Goal: Task Accomplishment & Management: Manage account settings

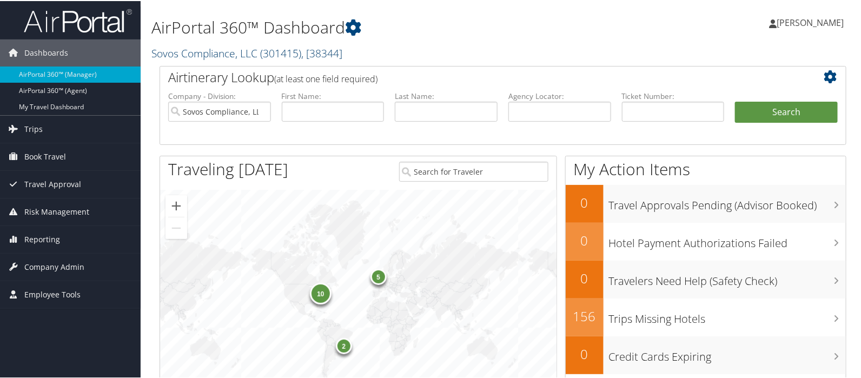
click at [189, 53] on link "Sovos Compliance, LLC ( 301415 ) , [ 38344 ]" at bounding box center [246, 52] width 191 height 15
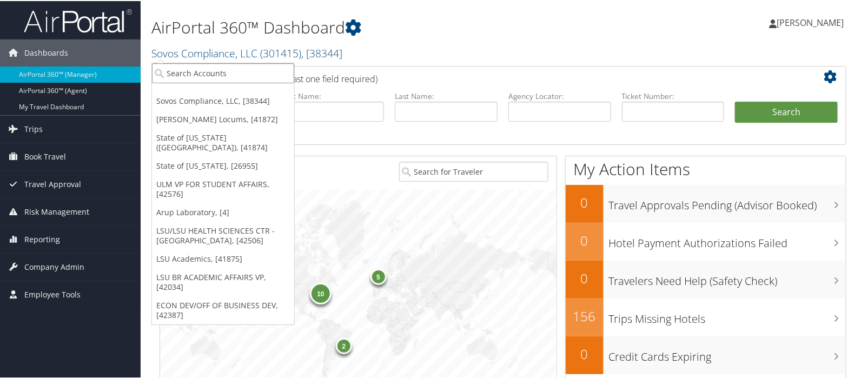
drag, startPoint x: 183, startPoint y: 64, endPoint x: 180, endPoint y: 71, distance: 7.5
click at [182, 68] on input "search" at bounding box center [223, 72] width 142 height 20
type input "state of l"
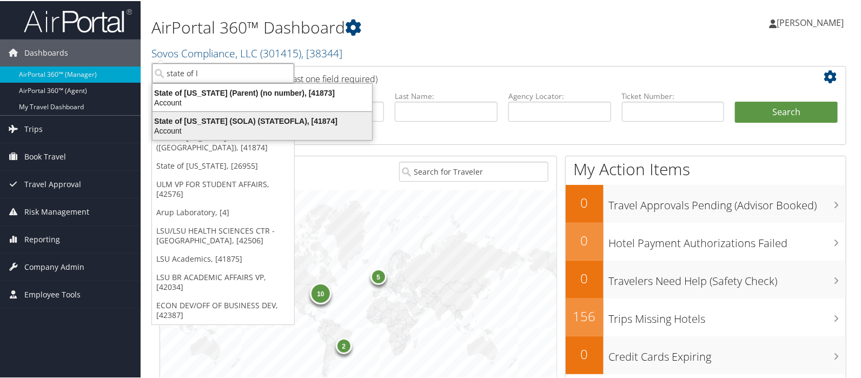
click at [176, 120] on div "State of Louisiana (SOLA) (STATEOFLA), [41874]" at bounding box center [262, 120] width 233 height 10
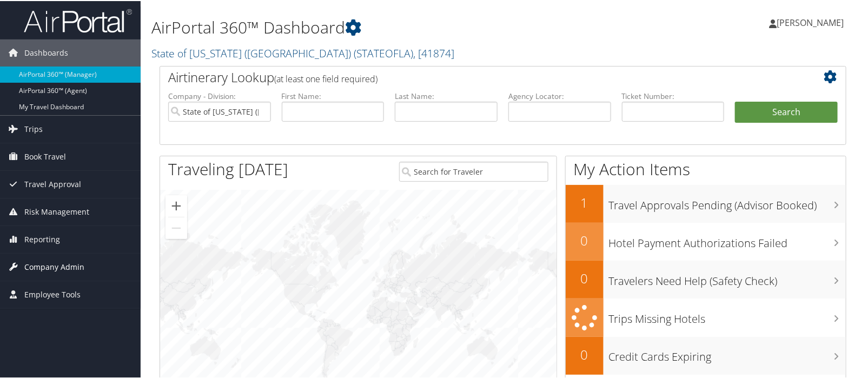
click at [69, 266] on span "Company Admin" at bounding box center [54, 266] width 60 height 27
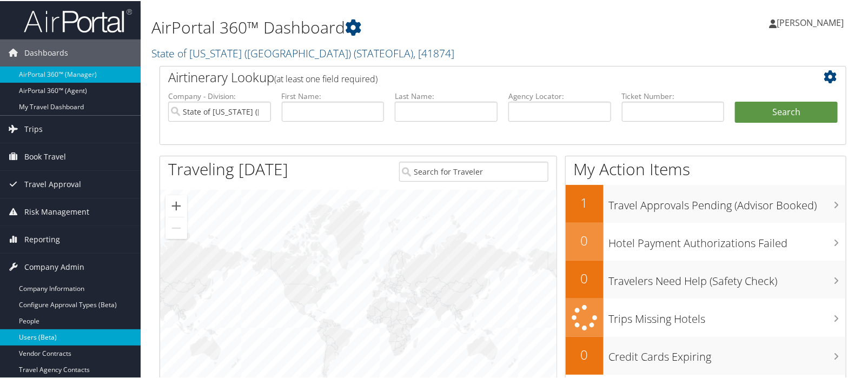
click at [46, 334] on link "Users (Beta)" at bounding box center [70, 336] width 141 height 16
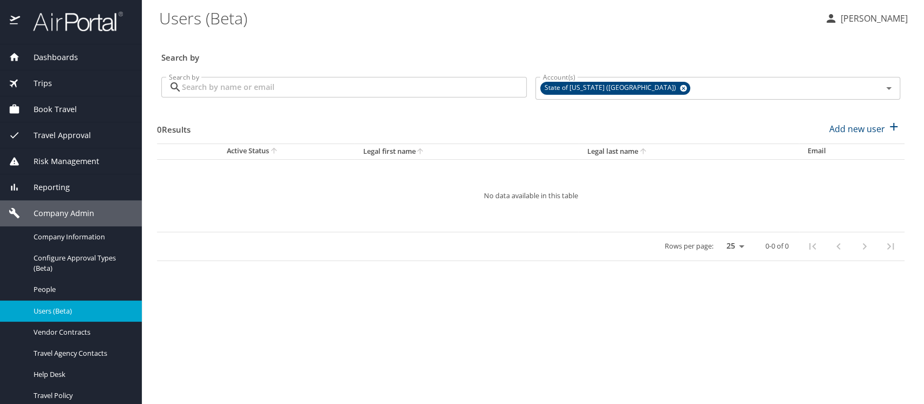
click at [205, 87] on input "Search by" at bounding box center [354, 87] width 345 height 21
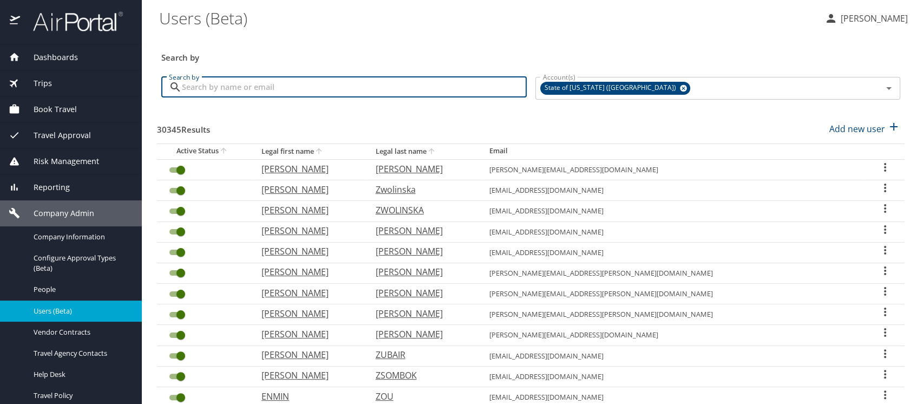
click at [207, 84] on input "Search by" at bounding box center [354, 87] width 345 height 21
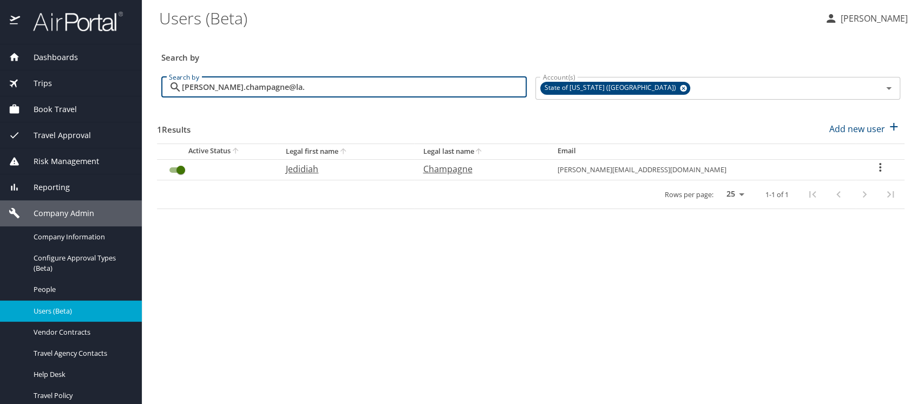
drag, startPoint x: 271, startPoint y: 86, endPoint x: 149, endPoint y: 75, distance: 122.8
click at [149, 75] on main "Users (Beta) Meliss Hunter Search by Search by jed.champagne@la. Search by Acco…" at bounding box center [533, 202] width 782 height 404
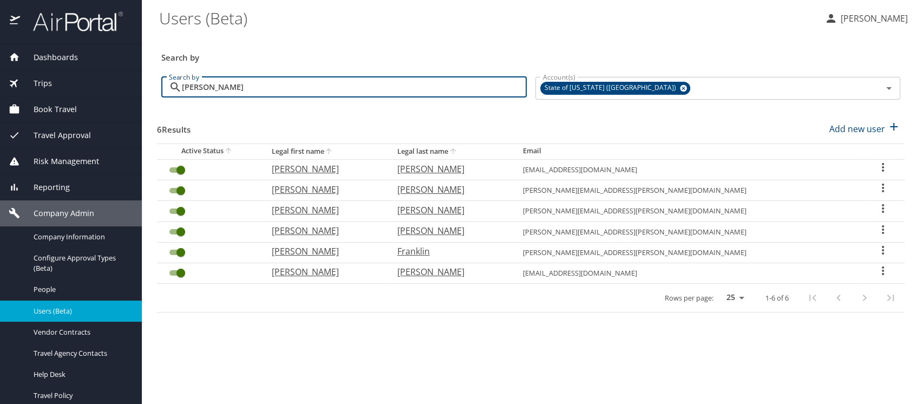
drag, startPoint x: 217, startPoint y: 84, endPoint x: 149, endPoint y: 83, distance: 68.2
click at [149, 83] on main "Users (Beta) Meliss Hunter Search by Search by lakesha Search by Account(s) Sta…" at bounding box center [533, 202] width 782 height 404
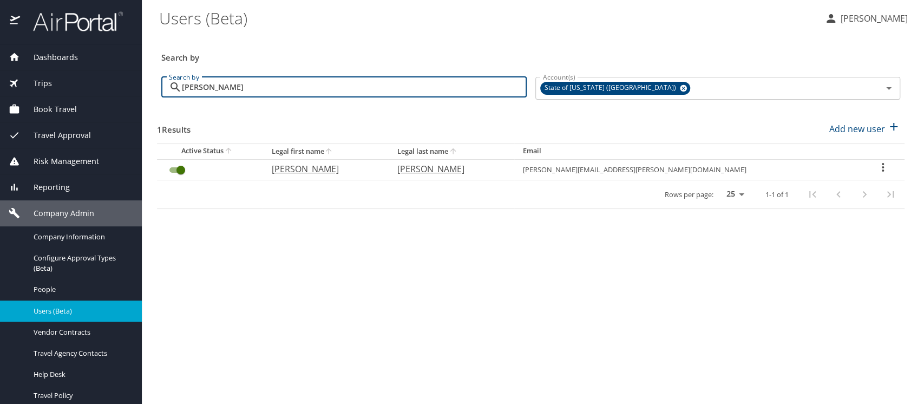
type input "david nall"
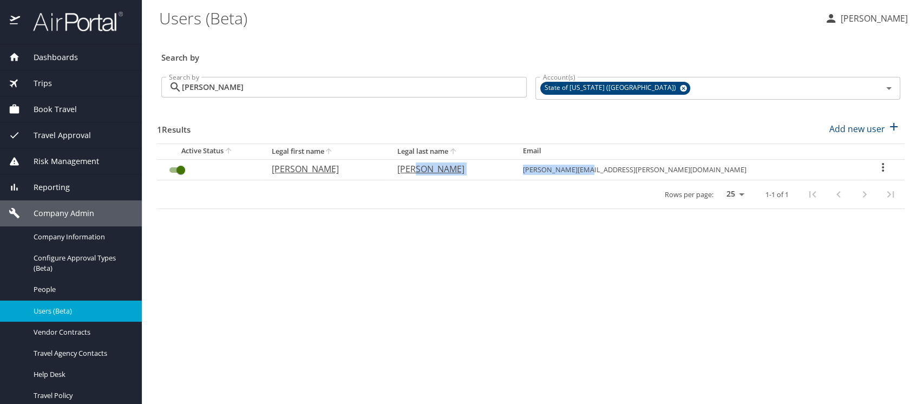
drag, startPoint x: 678, startPoint y: 170, endPoint x: 752, endPoint y: 167, distance: 73.6
click at [752, 167] on tr "David Nall david.nall@la.gov" at bounding box center [530, 169] width 747 height 21
copy tr "david.nall@la.gov"
click at [80, 240] on span "Company Information" at bounding box center [81, 237] width 95 height 10
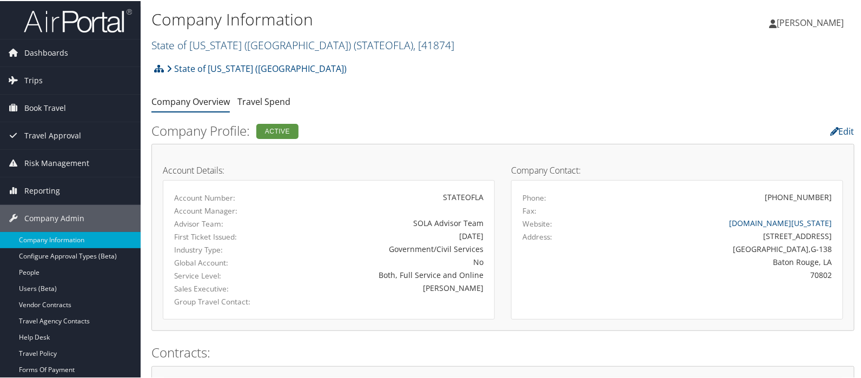
click at [207, 42] on link "State of [US_STATE] (SOLA) ( STATEOFLA ) , [ 41874 ]" at bounding box center [302, 44] width 303 height 15
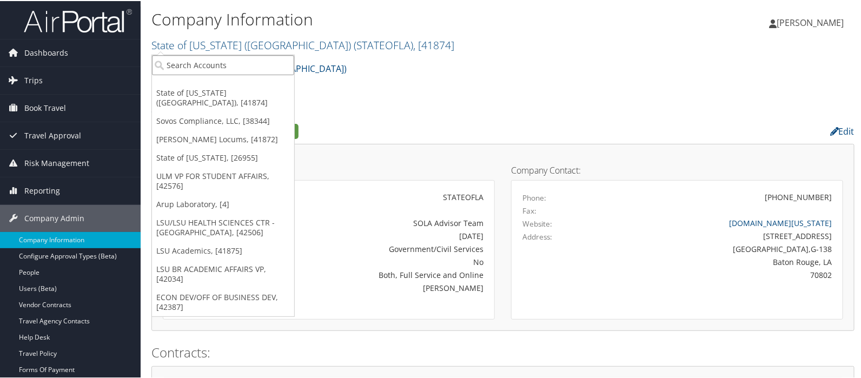
click at [177, 66] on input "search" at bounding box center [223, 64] width 142 height 20
type input "hagerty"
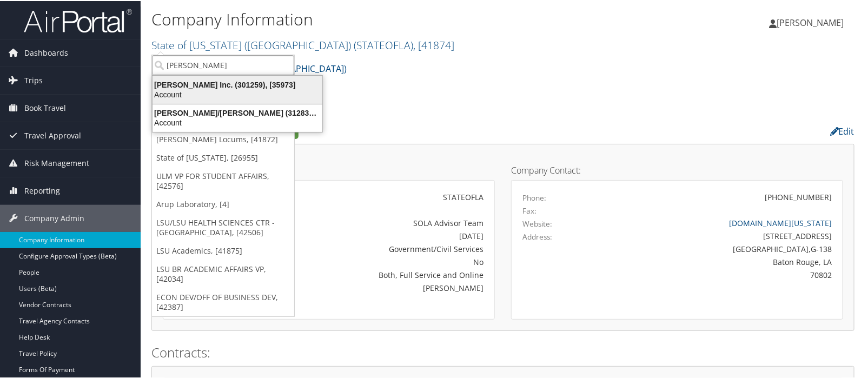
click at [177, 80] on div "Hagerty Inc. (301259), [35973]" at bounding box center [237, 84] width 183 height 10
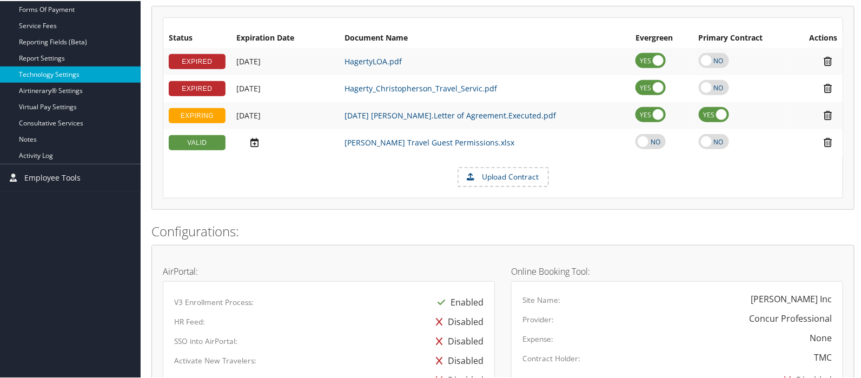
scroll to position [180, 0]
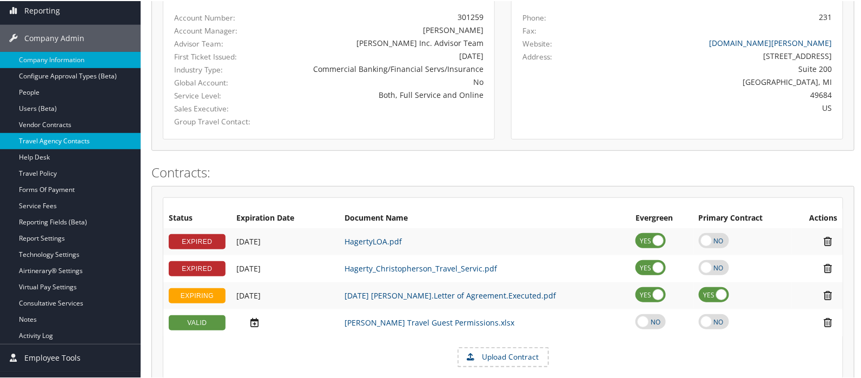
click at [58, 136] on link "Travel Agency Contacts" at bounding box center [70, 140] width 141 height 16
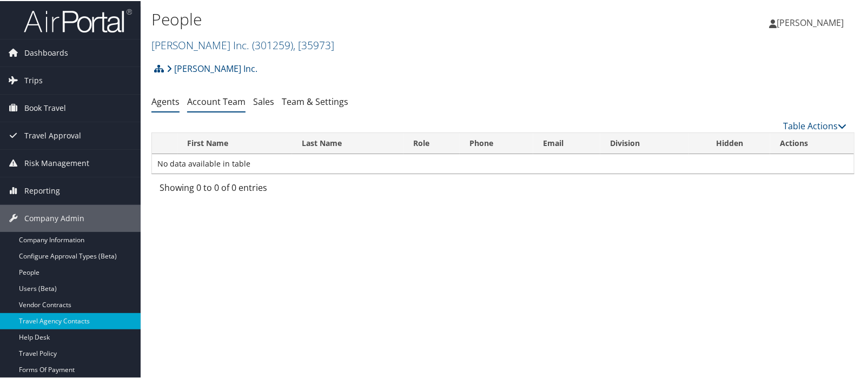
click at [210, 99] on link "Account Team" at bounding box center [216, 101] width 58 height 12
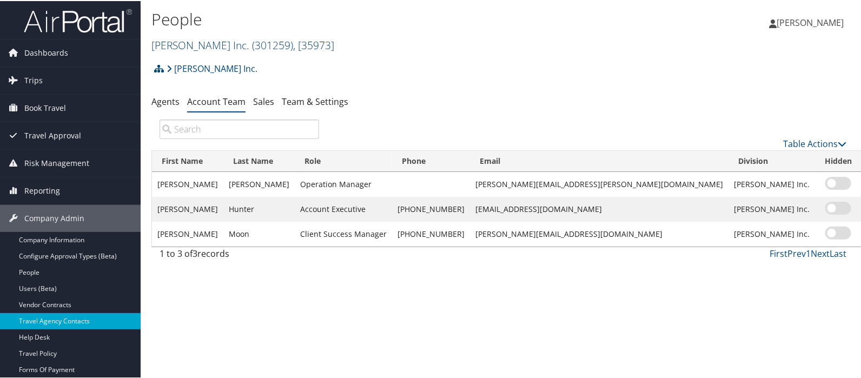
click at [182, 45] on link "Hagerty Inc. ( 301259 ) , [ 35973 ]" at bounding box center [242, 44] width 183 height 15
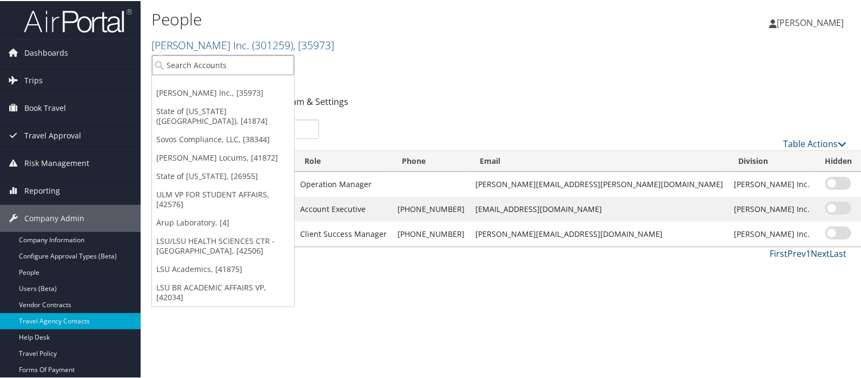
click at [180, 56] on input "search" at bounding box center [223, 64] width 142 height 20
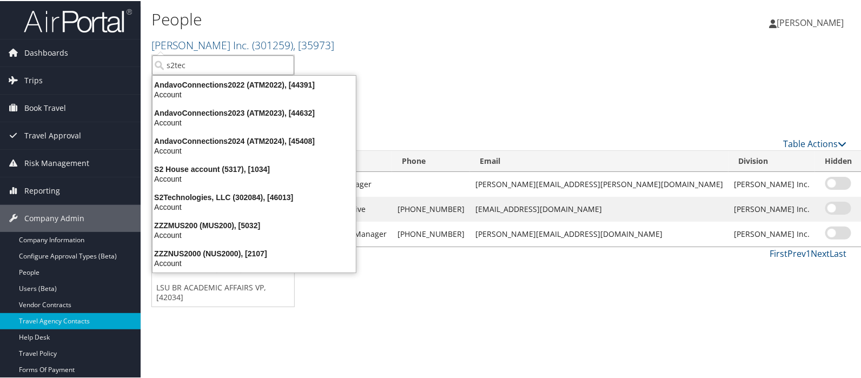
type input "s2tech"
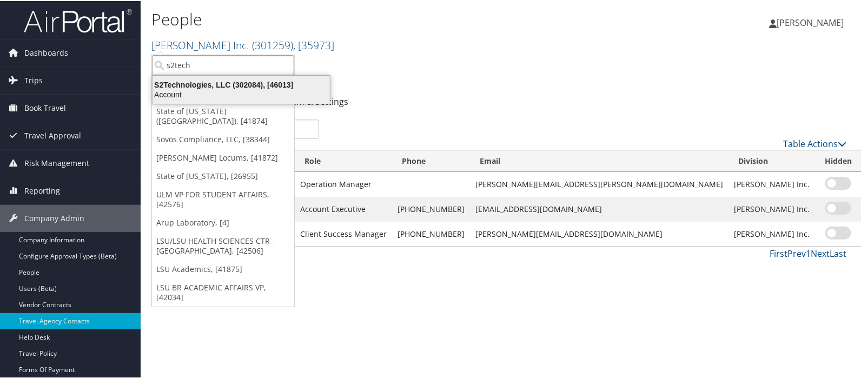
click at [184, 80] on div "S2Technologies, LLC (302084), [46013]" at bounding box center [241, 84] width 190 height 10
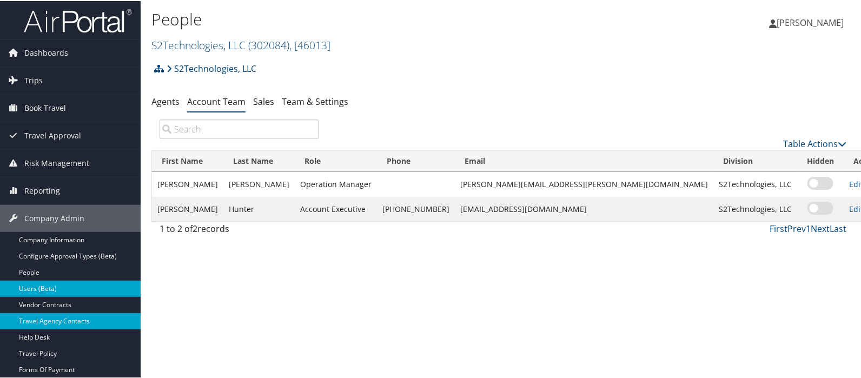
click at [41, 286] on link "Users (Beta)" at bounding box center [70, 288] width 141 height 16
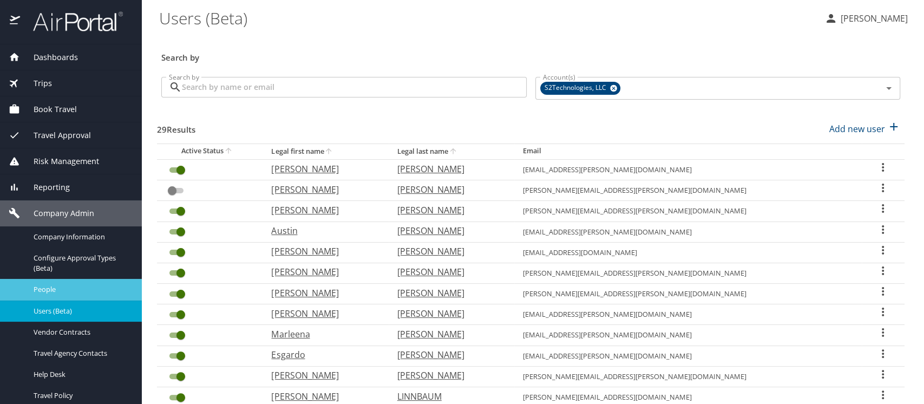
click at [51, 290] on span "People" at bounding box center [81, 289] width 95 height 10
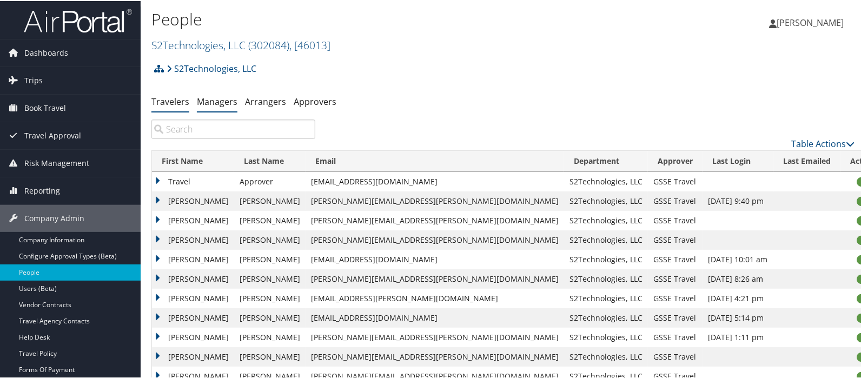
click at [219, 97] on link "Managers" at bounding box center [217, 101] width 41 height 12
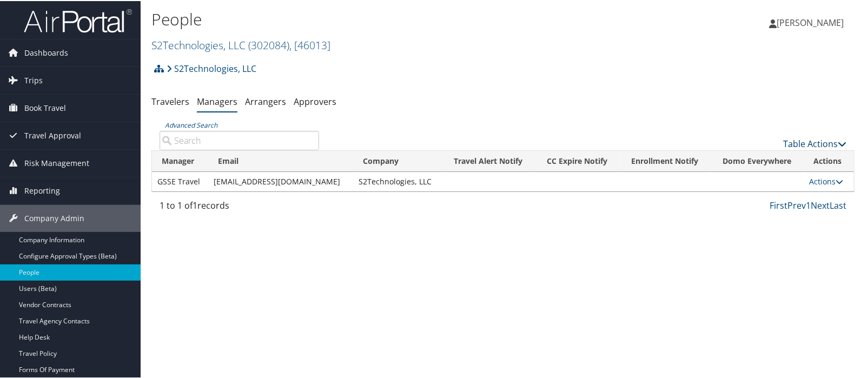
click at [794, 140] on link "Table Actions" at bounding box center [814, 143] width 63 height 12
click at [750, 156] on link "Add New Travel Manager" at bounding box center [779, 160] width 142 height 18
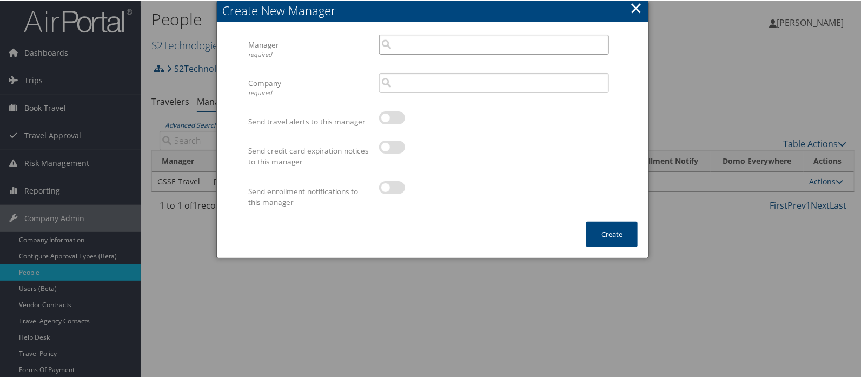
click at [435, 42] on input "search" at bounding box center [494, 44] width 230 height 20
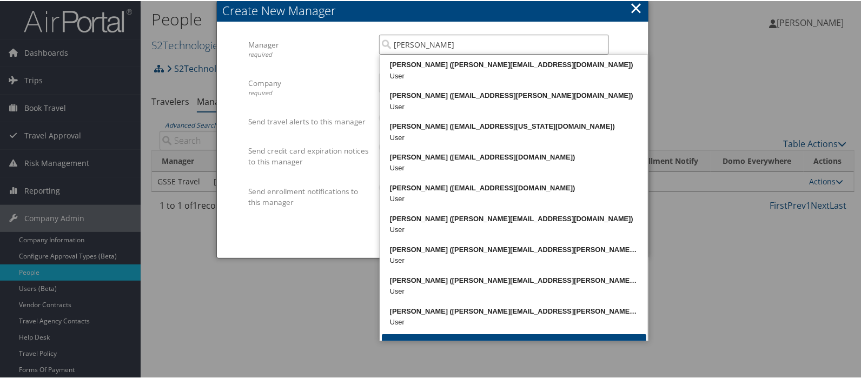
type input "tamara king"
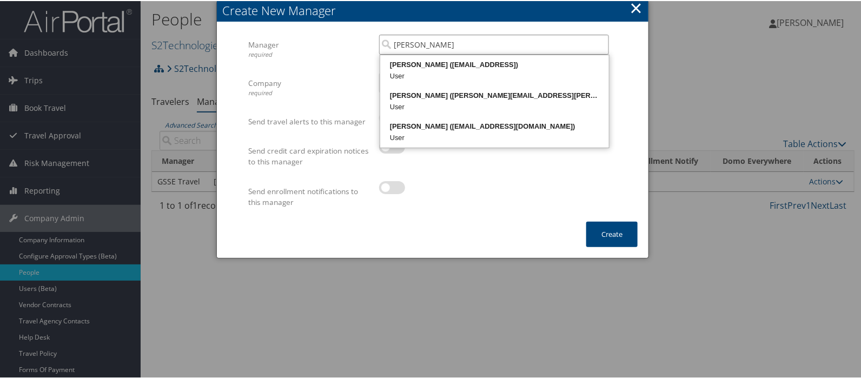
drag, startPoint x: 440, startPoint y: 42, endPoint x: 417, endPoint y: 41, distance: 23.8
click at [417, 41] on input "tamara king" at bounding box center [494, 44] width 230 height 20
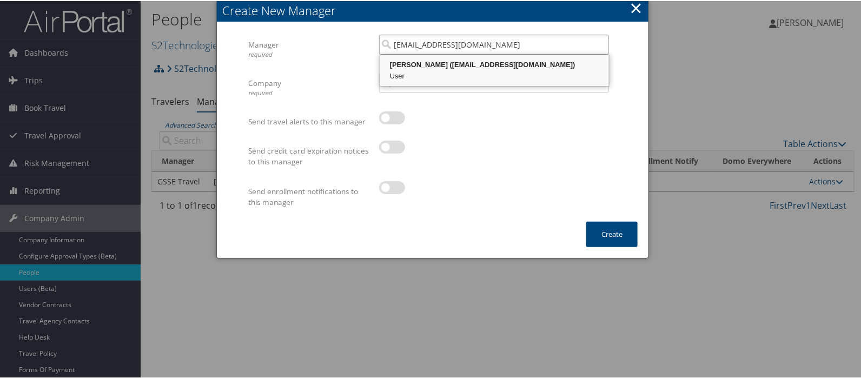
click at [450, 62] on div "Tamra King (tamraking@belcangov.com)" at bounding box center [495, 63] width 226 height 11
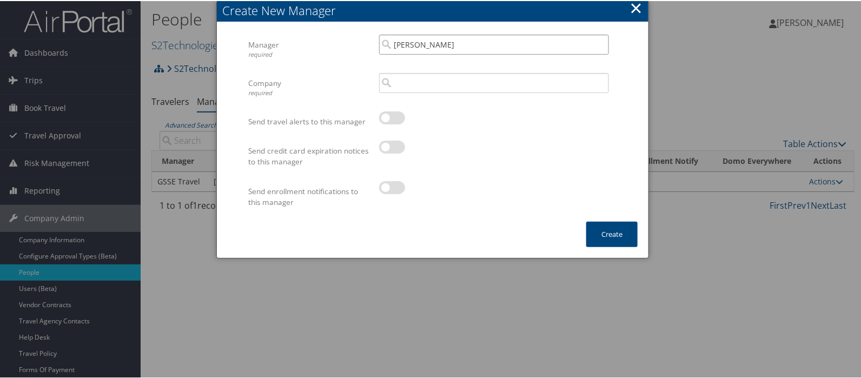
type input "Tamra King"
click at [446, 87] on input "search" at bounding box center [494, 82] width 230 height 20
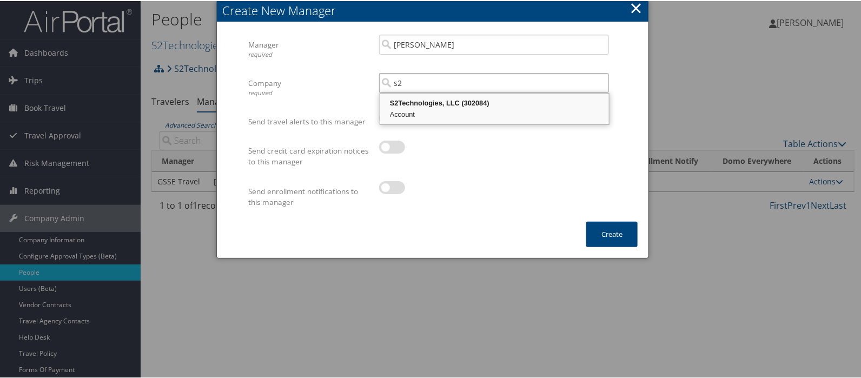
click at [438, 102] on div "S2Technologies, LLC (302084)" at bounding box center [495, 102] width 226 height 11
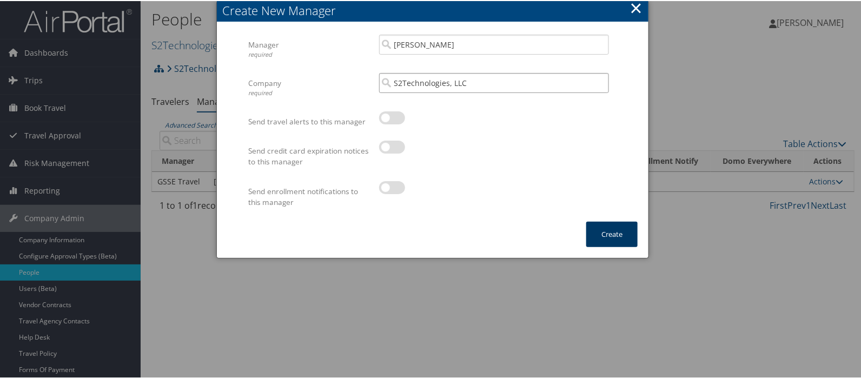
type input "S2Technologies, LLC"
click at [604, 234] on button "Create" at bounding box center [612, 233] width 51 height 25
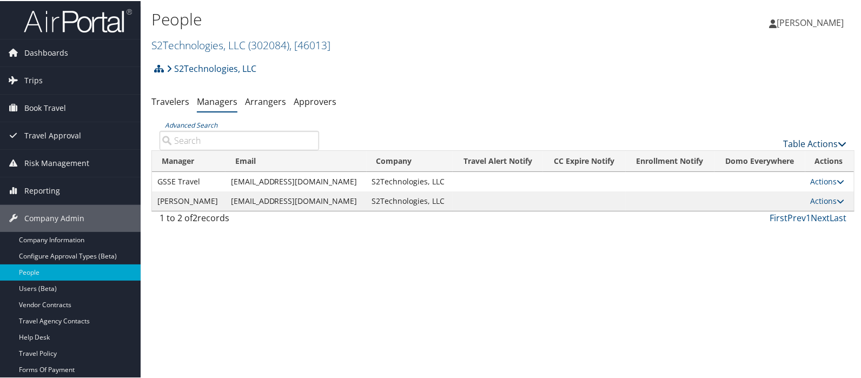
click at [802, 138] on link "Table Actions" at bounding box center [814, 143] width 63 height 12
click at [754, 156] on link "Add New Travel Manager" at bounding box center [779, 160] width 142 height 18
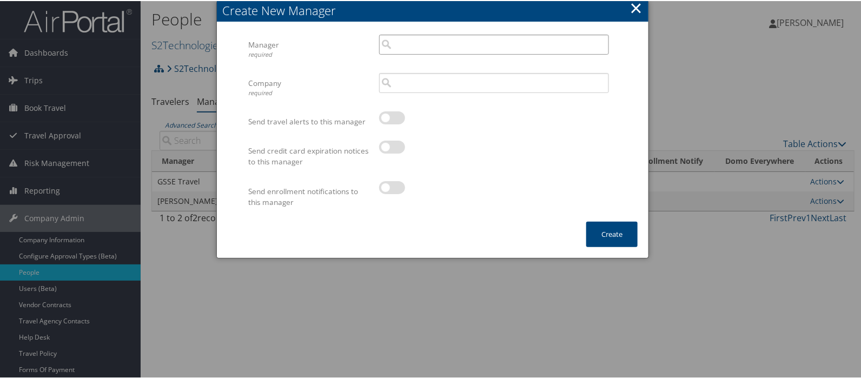
click at [400, 44] on input "search" at bounding box center [494, 44] width 230 height 20
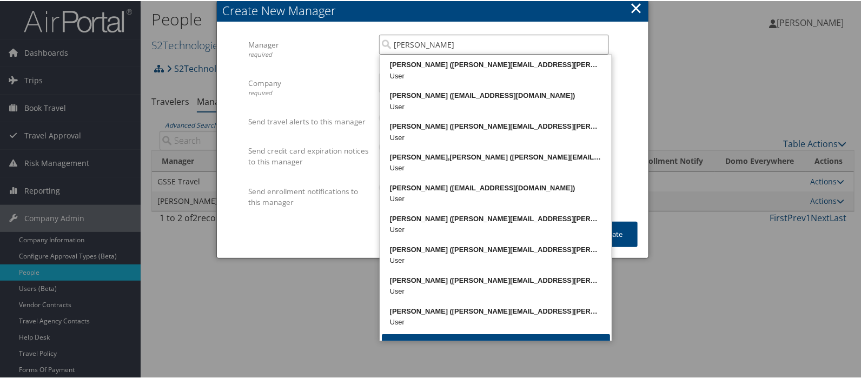
type input "gina"
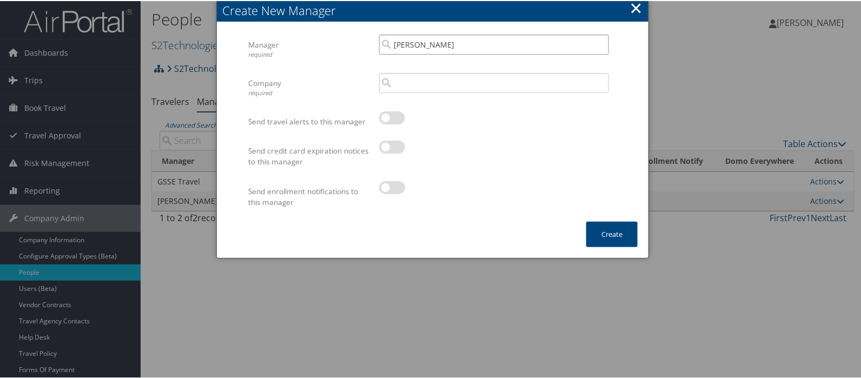
drag, startPoint x: 387, startPoint y: 43, endPoint x: 377, endPoint y: 43, distance: 9.7
click at [379, 43] on input "gina" at bounding box center [494, 44] width 230 height 20
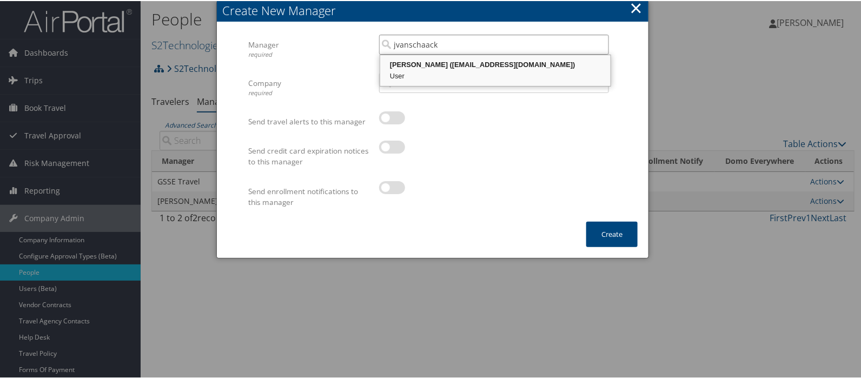
click at [407, 64] on div "Jeorgina Van Schaack (jvanschaack@belcangov.com)" at bounding box center [495, 63] width 227 height 11
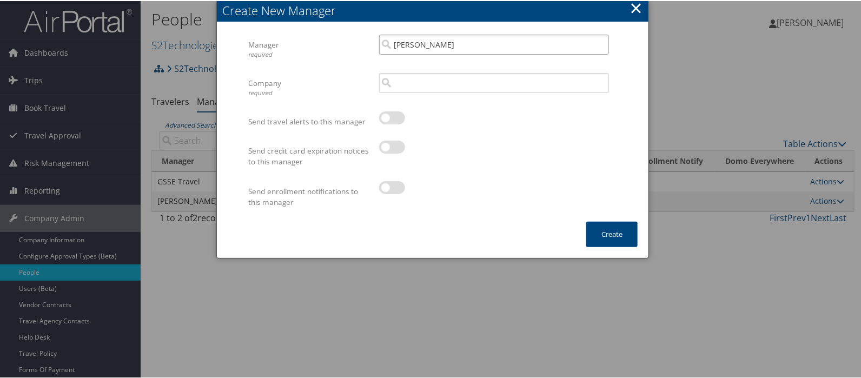
type input "Jeorgina Van Schaack"
click at [393, 80] on input "search" at bounding box center [494, 82] width 230 height 20
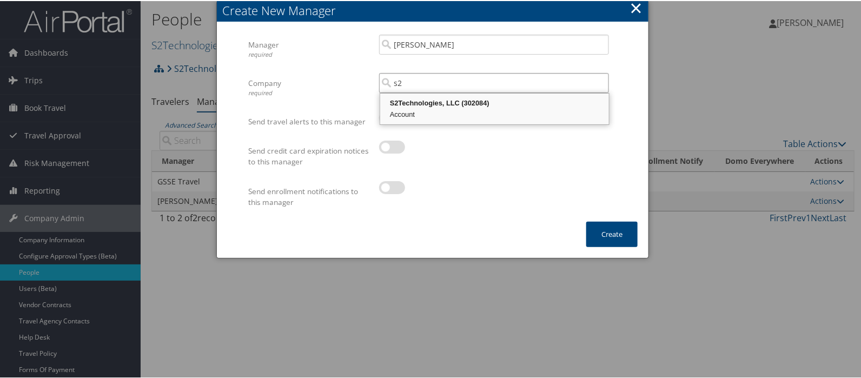
click at [428, 100] on div "S2Technologies, LLC (302084)" at bounding box center [495, 102] width 226 height 11
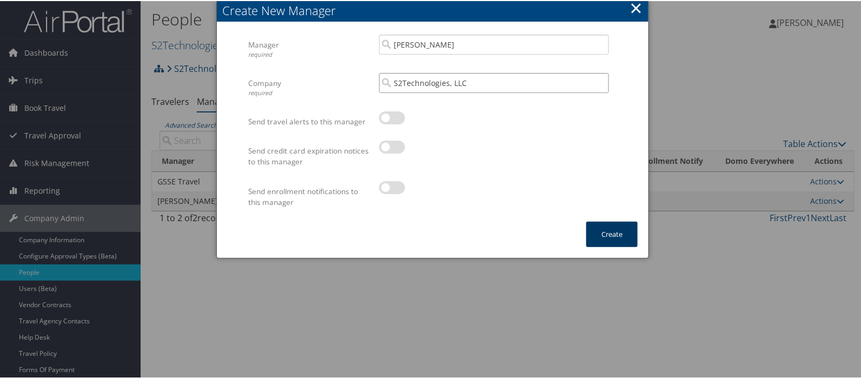
type input "S2Technologies, LLC"
click at [606, 232] on button "Create" at bounding box center [612, 233] width 51 height 25
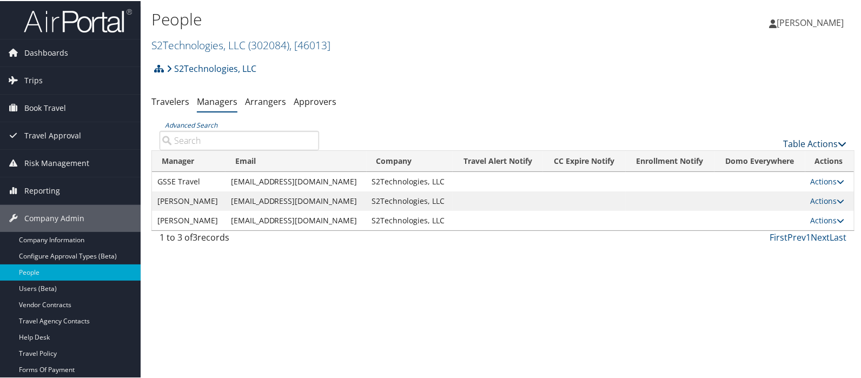
click at [793, 141] on link "Table Actions" at bounding box center [814, 143] width 63 height 12
click at [768, 159] on link "Add New Travel Manager" at bounding box center [779, 160] width 142 height 18
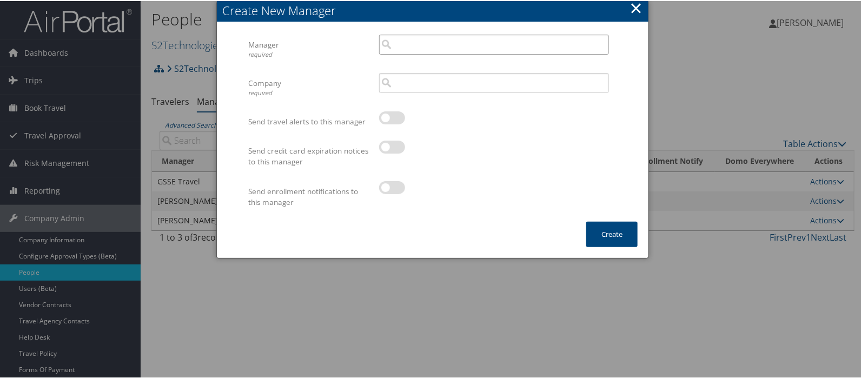
click at [404, 43] on input "search" at bounding box center [494, 44] width 230 height 20
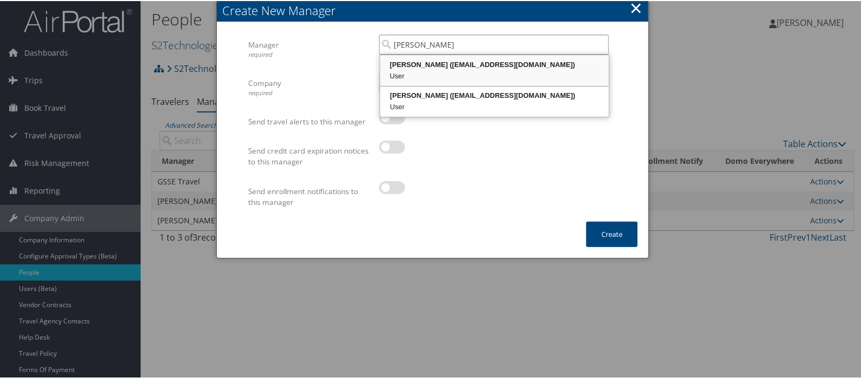
click at [413, 63] on div "Kaitlyn Schiro (kschiro@belcangov.com)" at bounding box center [495, 63] width 226 height 11
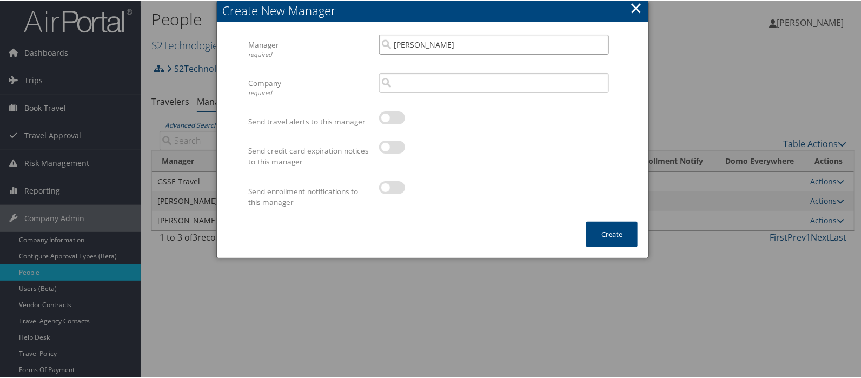
type input "Kaitlyn Schiro"
click at [403, 80] on input "search" at bounding box center [494, 82] width 230 height 20
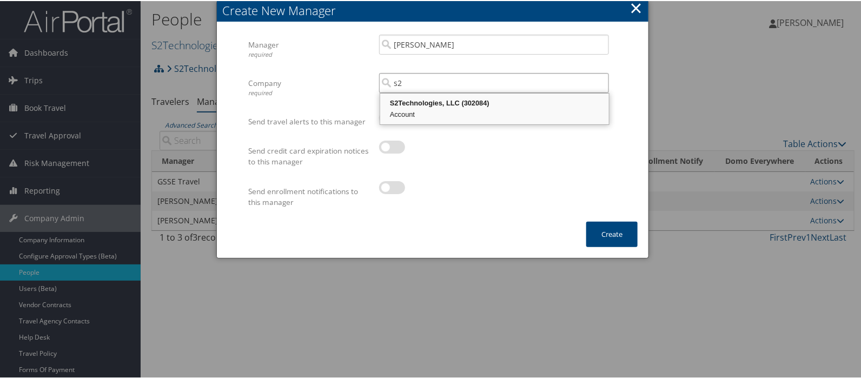
click at [444, 98] on div "S2Technologies, LLC (302084)" at bounding box center [495, 102] width 226 height 11
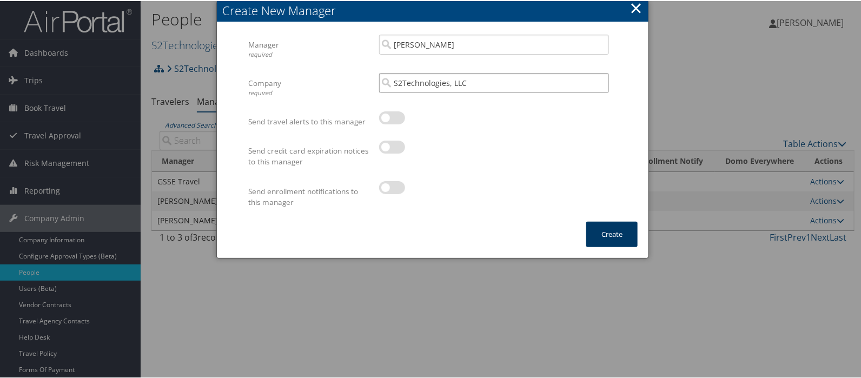
type input "S2Technologies, LLC"
click at [607, 229] on button "Create" at bounding box center [612, 233] width 51 height 25
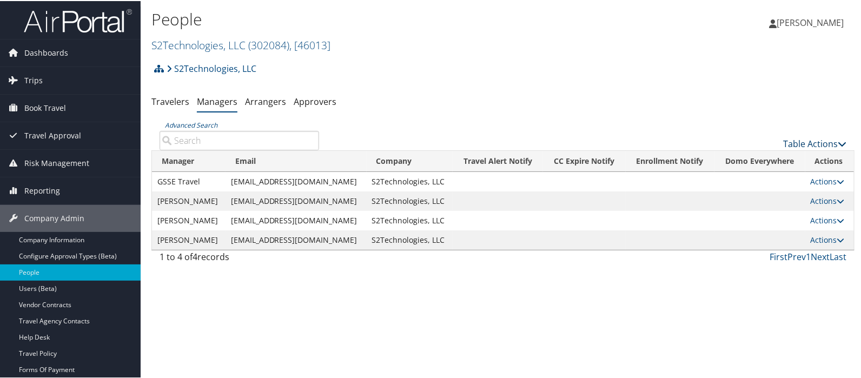
click at [794, 141] on link "Table Actions" at bounding box center [814, 143] width 63 height 12
click at [772, 156] on link "Add New Travel Manager" at bounding box center [779, 160] width 142 height 18
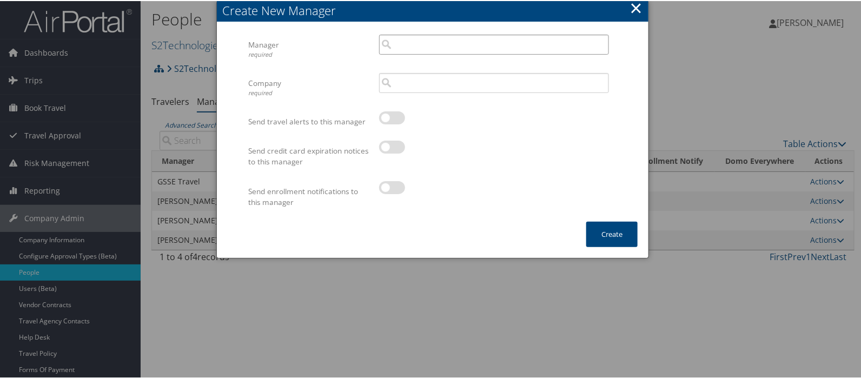
click at [398, 43] on input "search" at bounding box center [494, 44] width 230 height 20
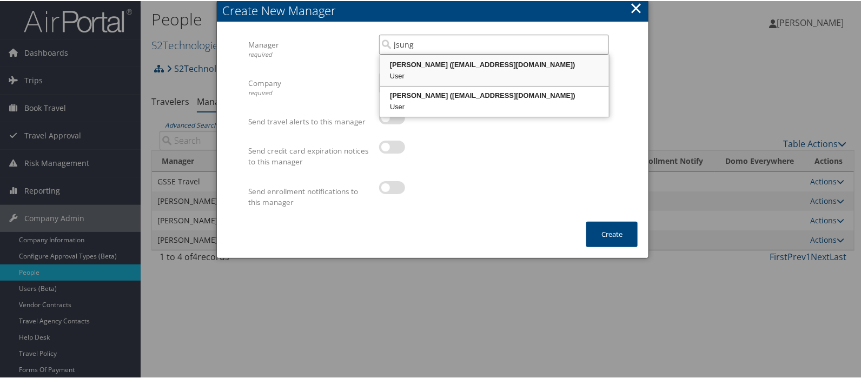
click at [432, 64] on div "Jerry Sung (jsung@belcangov.com)" at bounding box center [495, 63] width 226 height 11
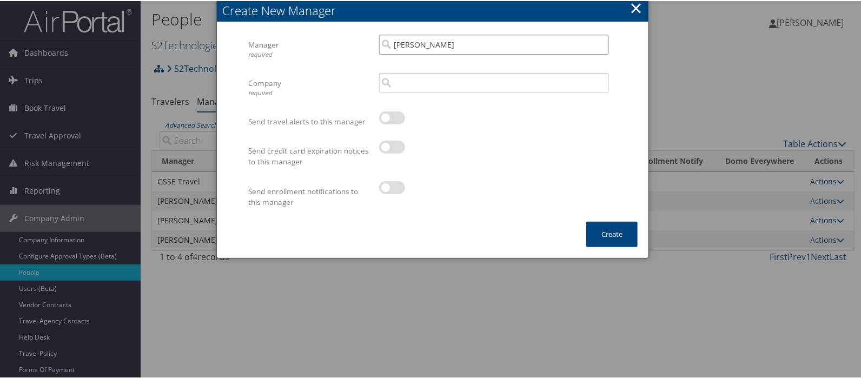
type input "Jerry Sung"
click at [415, 90] on input "search" at bounding box center [494, 82] width 230 height 20
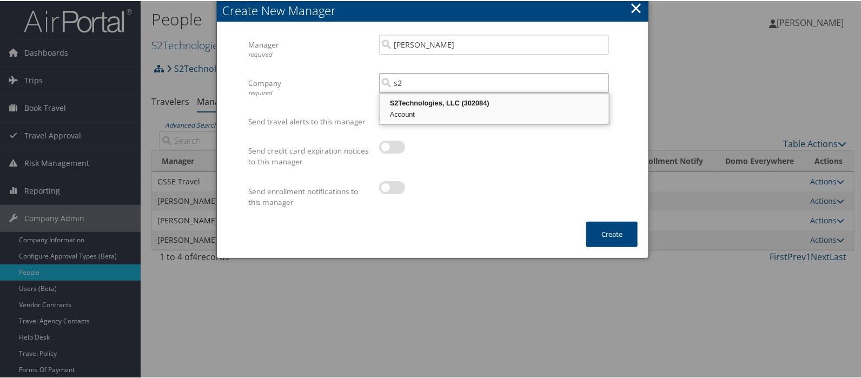
click at [416, 98] on div "S2Technologies, LLC (302084)" at bounding box center [495, 102] width 226 height 11
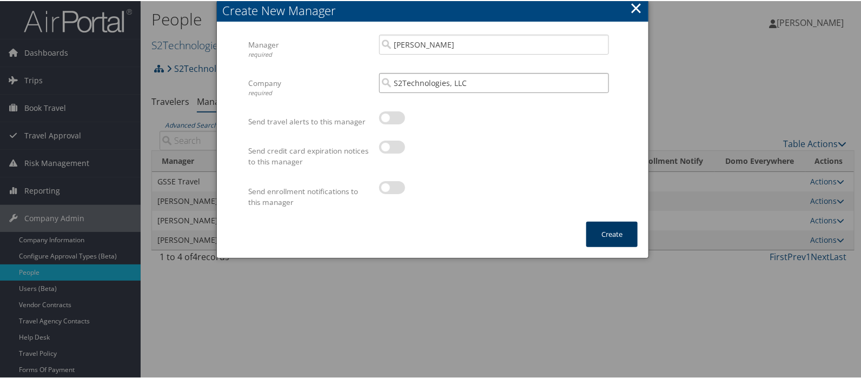
type input "S2Technologies, LLC"
click at [601, 229] on button "Create" at bounding box center [612, 233] width 51 height 25
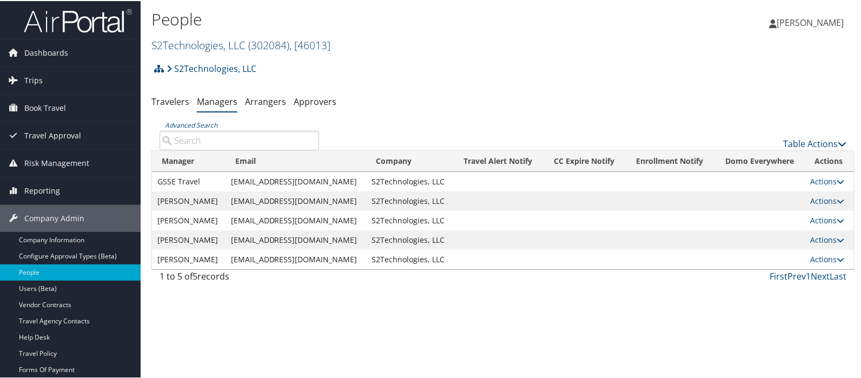
click at [168, 44] on link "S2Technologies, LLC ( 302084 ) , [ 46013 ]" at bounding box center [240, 44] width 179 height 15
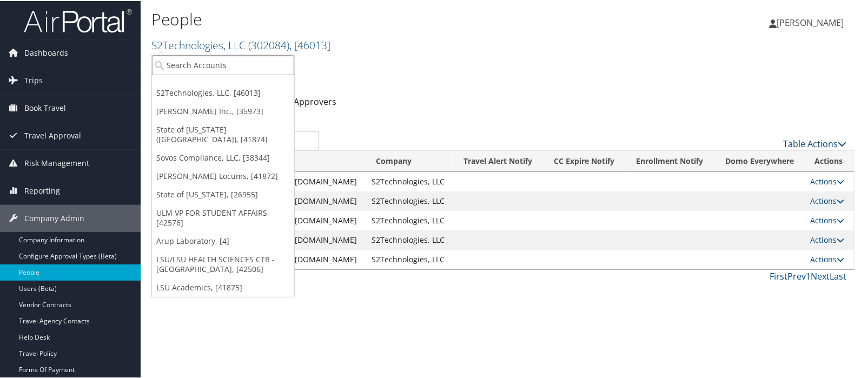
click at [177, 63] on input "search" at bounding box center [223, 64] width 142 height 20
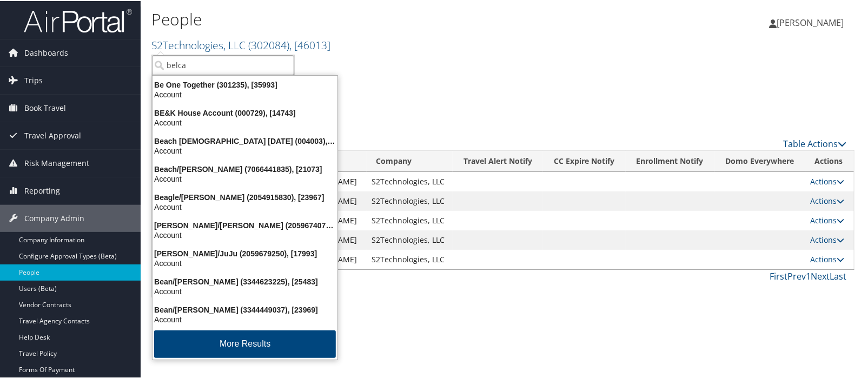
type input "belcan"
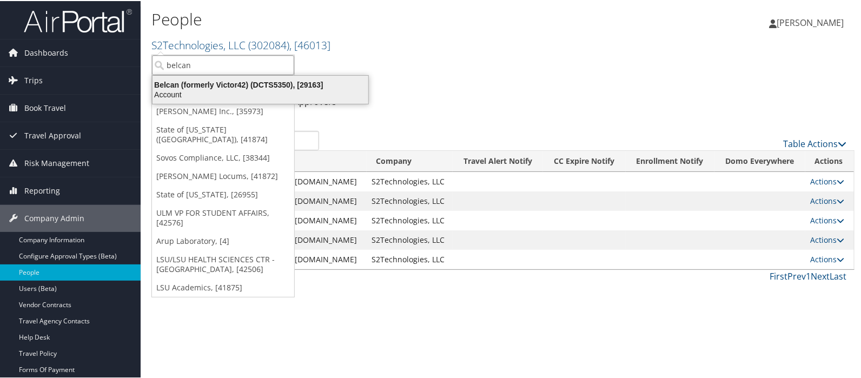
click at [191, 84] on div "Belcan (formerly Victor42) (DCTS5350), [29163]" at bounding box center [260, 84] width 229 height 10
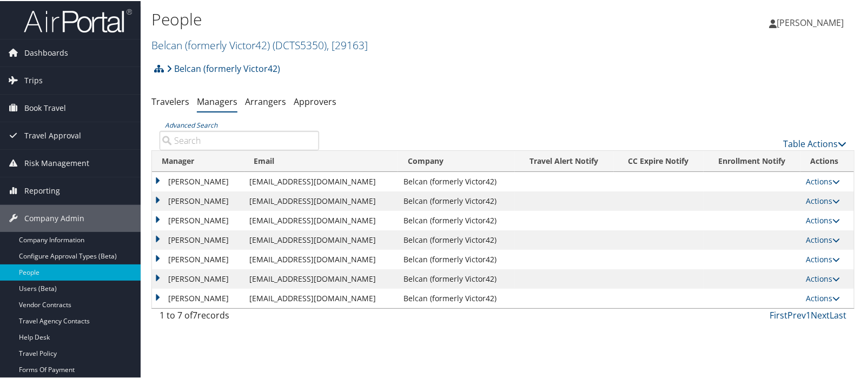
click at [436, 86] on div "Belcan (formerly Victor42) Account Structure Belcan (formerly Victor42) (DCTS53…" at bounding box center [502, 192] width 703 height 270
click at [171, 48] on link "Belcan (formerly Victor42) ( DCTS5350 ) , [ 29163 ]" at bounding box center [259, 44] width 216 height 15
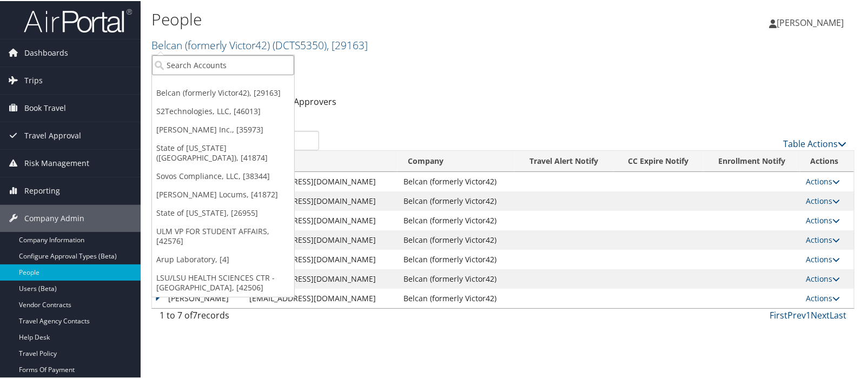
click at [169, 64] on input "search" at bounding box center [223, 64] width 142 height 20
click at [530, 71] on div "Belcan (formerly Victor42) Account Structure Belcan (formerly Victor42) (DCTS53…" at bounding box center [502, 71] width 703 height 29
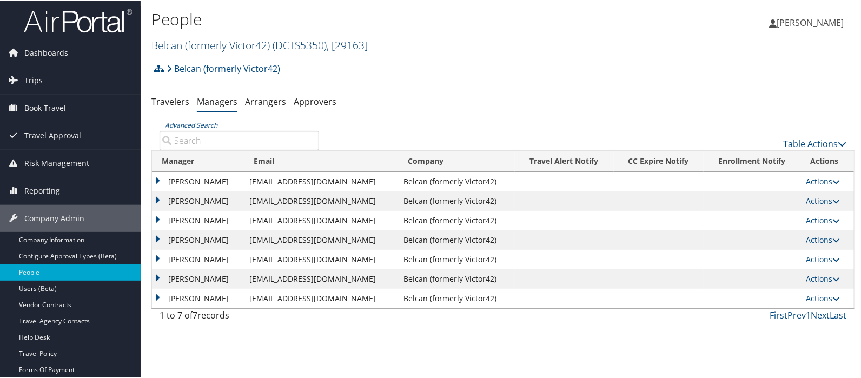
click at [187, 48] on link "Belcan (formerly Victor42) ( DCTS5350 ) , [ 29163 ]" at bounding box center [259, 44] width 216 height 15
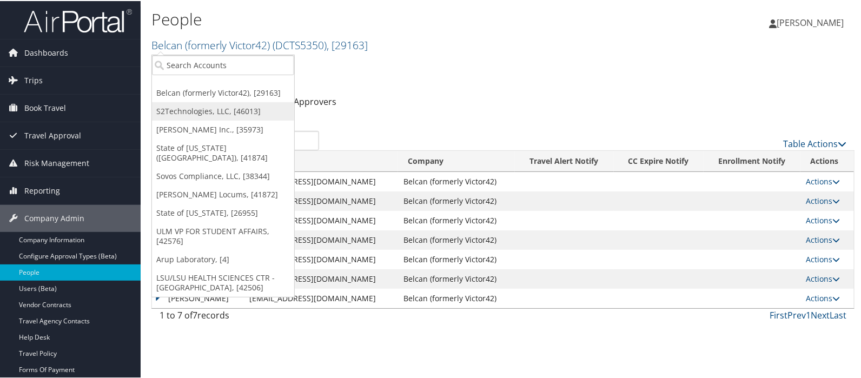
click at [179, 114] on link "S2Technologies, LLC, [46013]" at bounding box center [223, 110] width 142 height 18
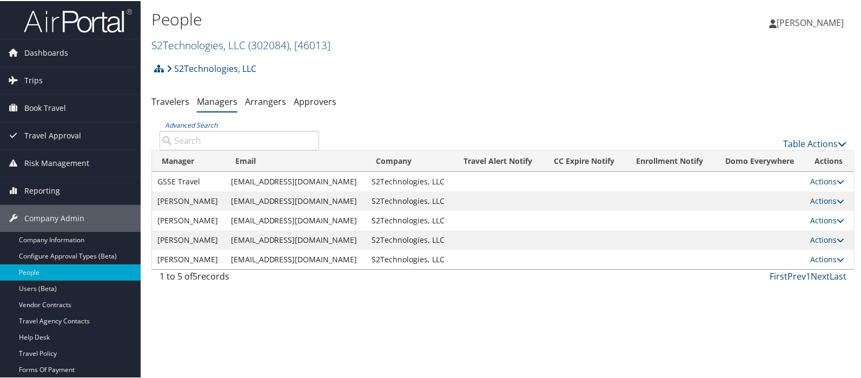
click at [161, 45] on link "S2Technologies, LLC ( 302084 ) , [ 46013 ]" at bounding box center [240, 44] width 179 height 15
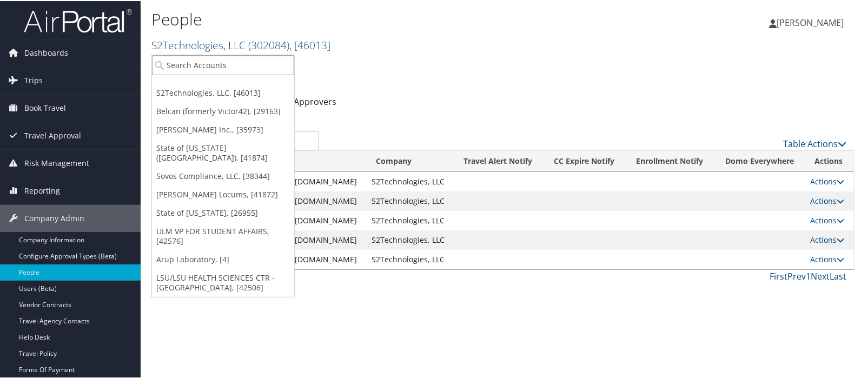
click at [167, 64] on input "search" at bounding box center [223, 64] width 142 height 20
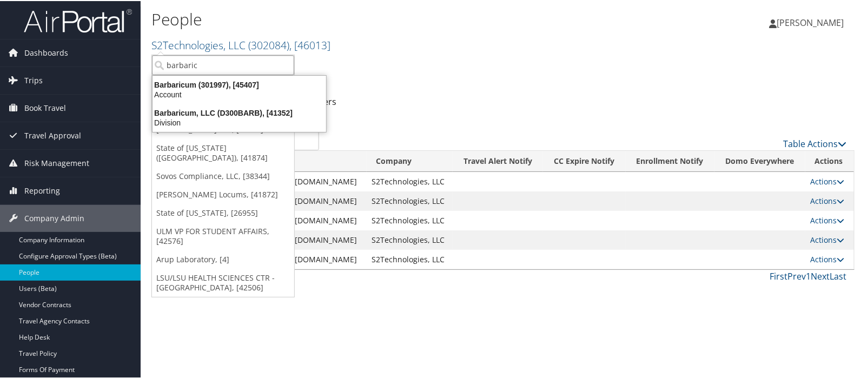
type input "barbaricu"
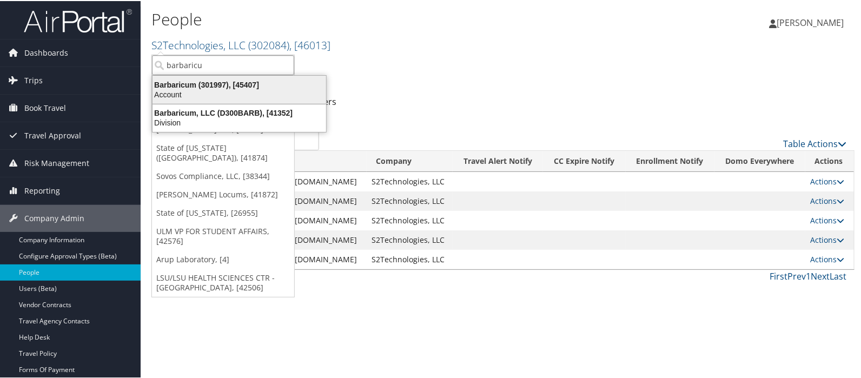
click at [176, 84] on div "Barbaricum (301997), [45407]" at bounding box center [239, 84] width 187 height 10
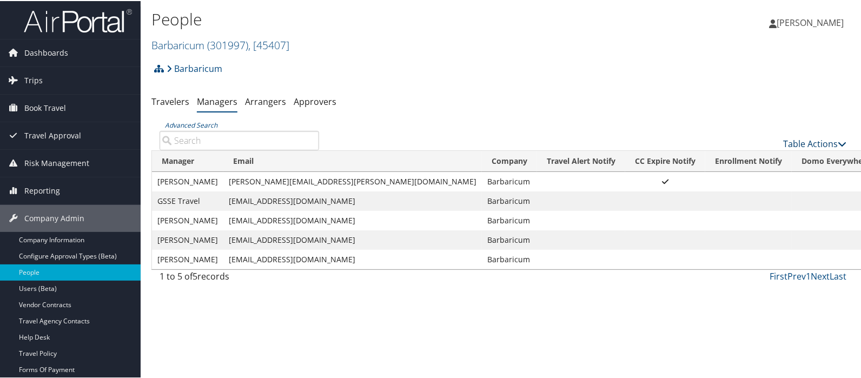
click at [801, 143] on link "Table Actions" at bounding box center [814, 143] width 63 height 12
click at [739, 155] on link "Add New Travel Manager" at bounding box center [779, 160] width 142 height 18
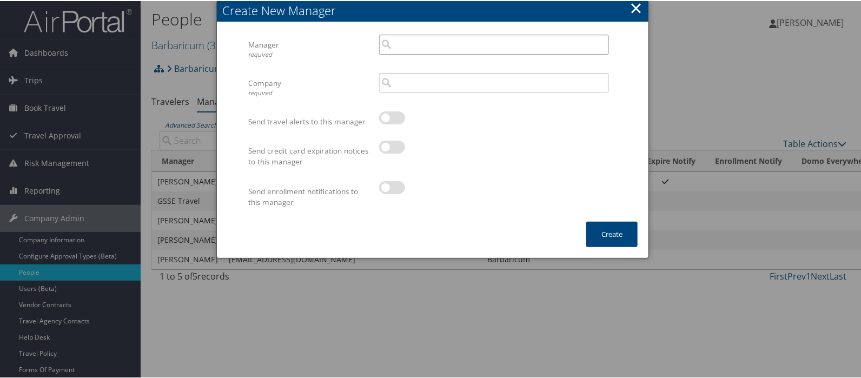
click at [413, 47] on input "search" at bounding box center [494, 44] width 230 height 20
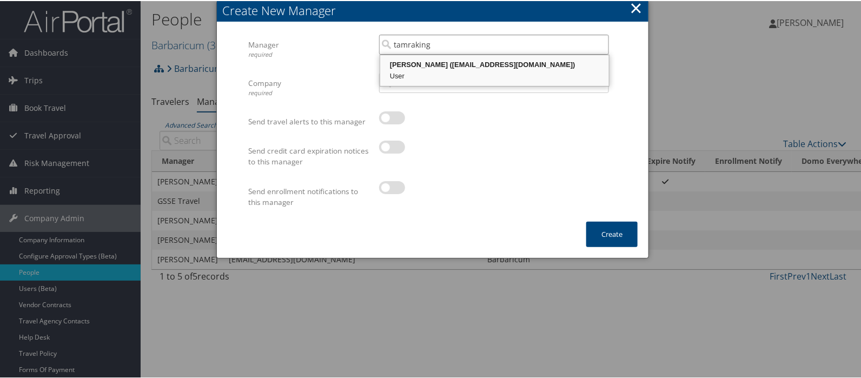
click at [431, 61] on div "Tamra King (tamraking@belcangov.com)" at bounding box center [495, 63] width 226 height 11
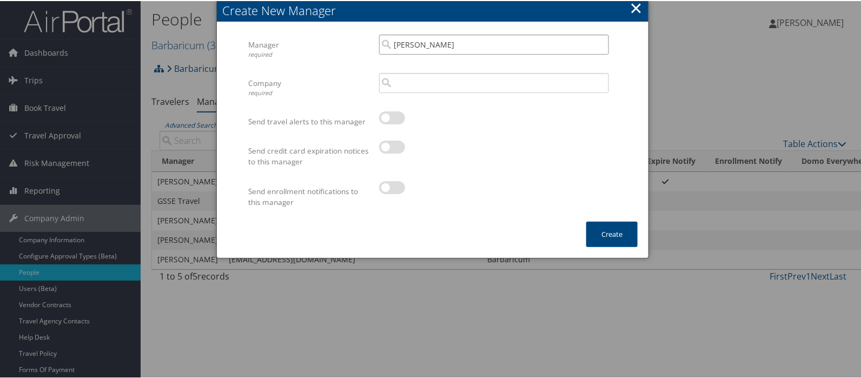
type input "Tamra King"
click at [419, 80] on input "search" at bounding box center [494, 82] width 230 height 20
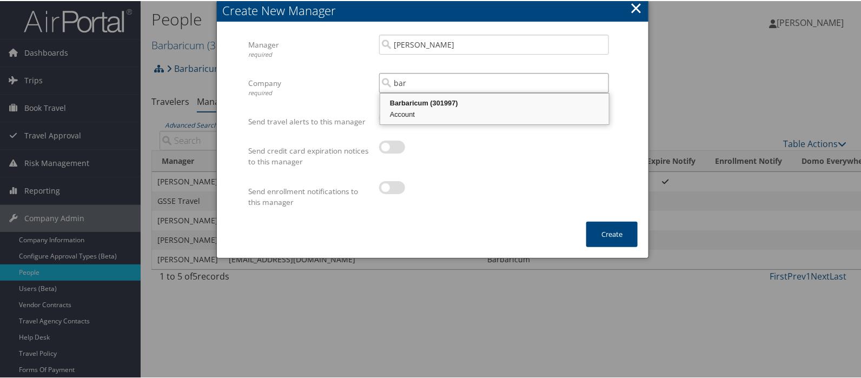
click at [415, 104] on div "Barbaricum (301997)" at bounding box center [495, 102] width 226 height 11
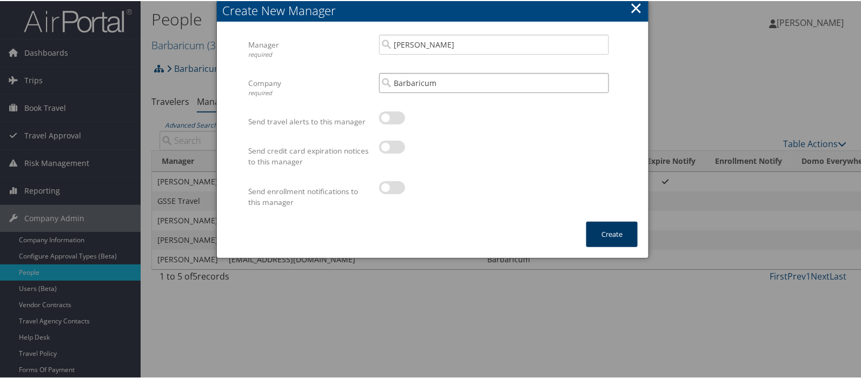
type input "Barbaricum"
click at [611, 232] on button "Create" at bounding box center [612, 233] width 51 height 25
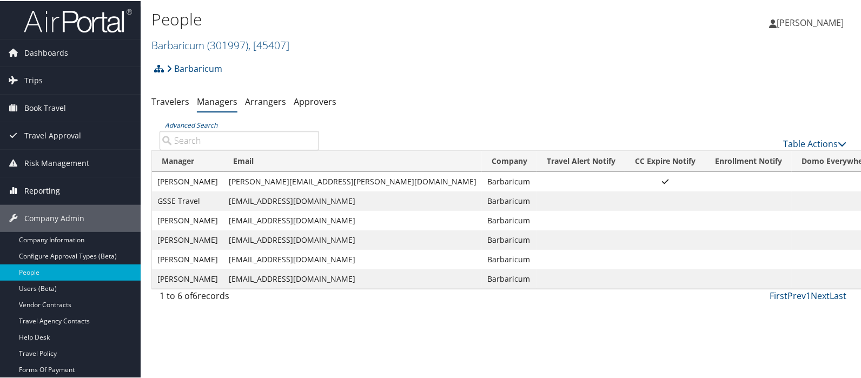
click at [45, 190] on span "Reporting" at bounding box center [42, 189] width 36 height 27
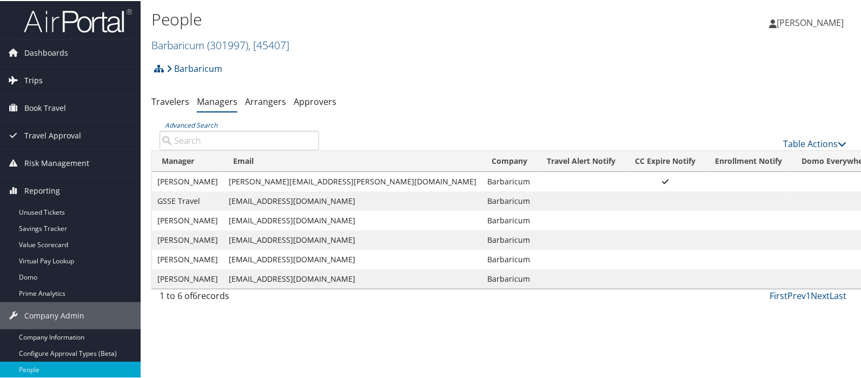
click at [32, 80] on span "Trips" at bounding box center [33, 79] width 18 height 27
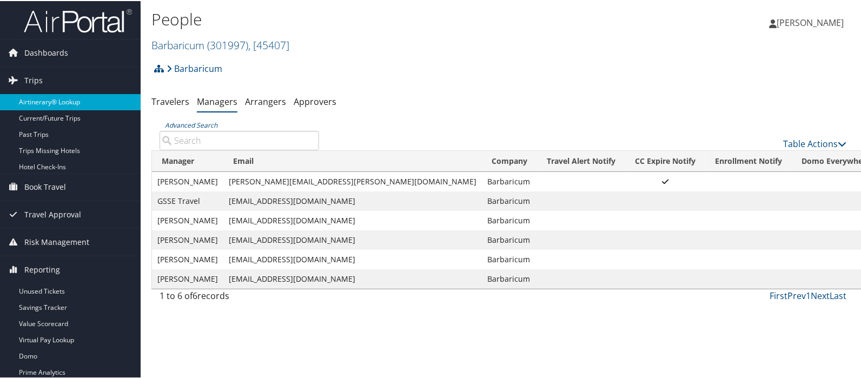
click at [41, 98] on link "Airtinerary® Lookup" at bounding box center [70, 101] width 141 height 16
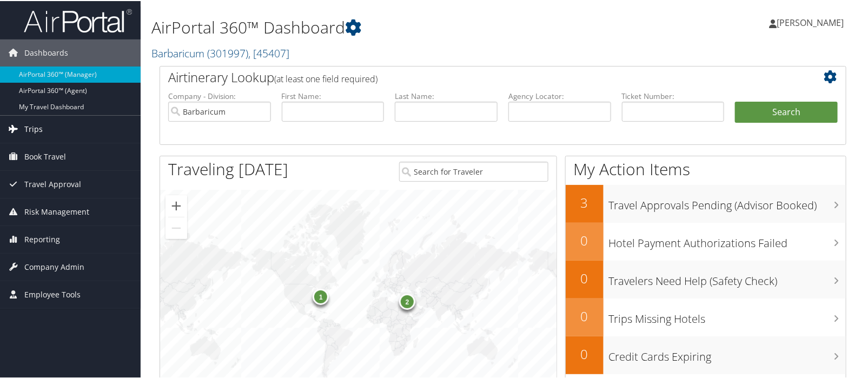
click at [32, 133] on span "Trips" at bounding box center [33, 128] width 18 height 27
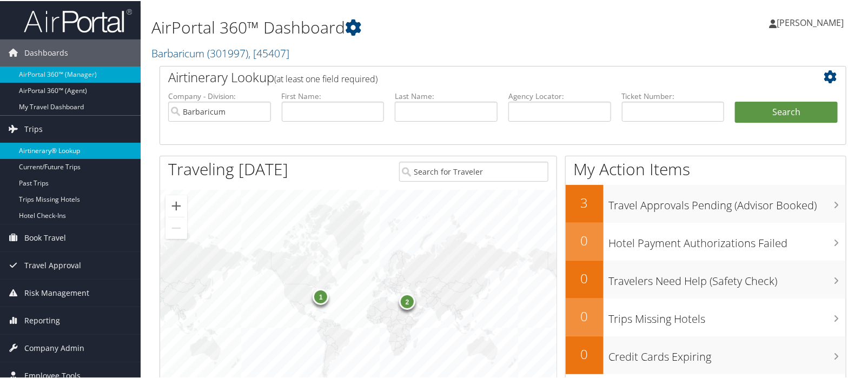
click at [36, 144] on link "Airtinerary® Lookup" at bounding box center [70, 150] width 141 height 16
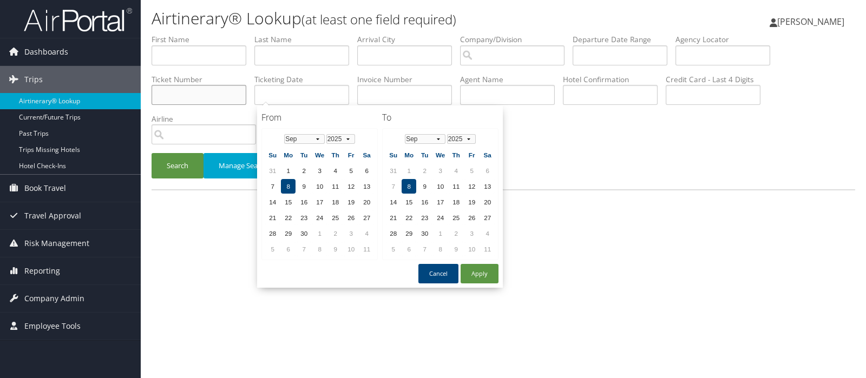
drag, startPoint x: 292, startPoint y: 94, endPoint x: 199, endPoint y: 96, distance: 93.1
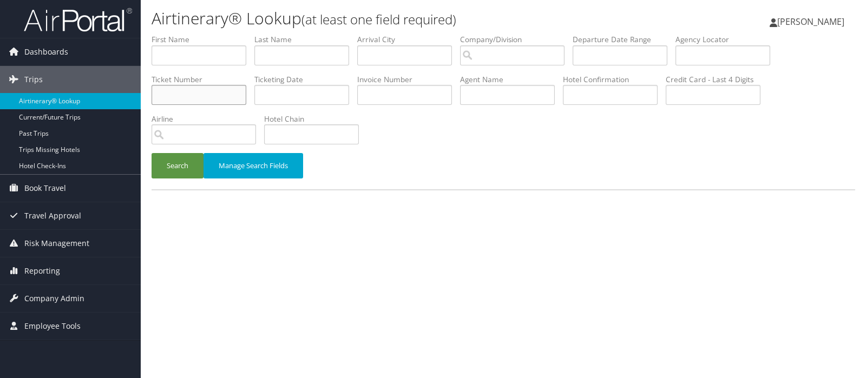
paste input "01673093556190"
click at [174, 170] on button "Search" at bounding box center [177, 165] width 52 height 25
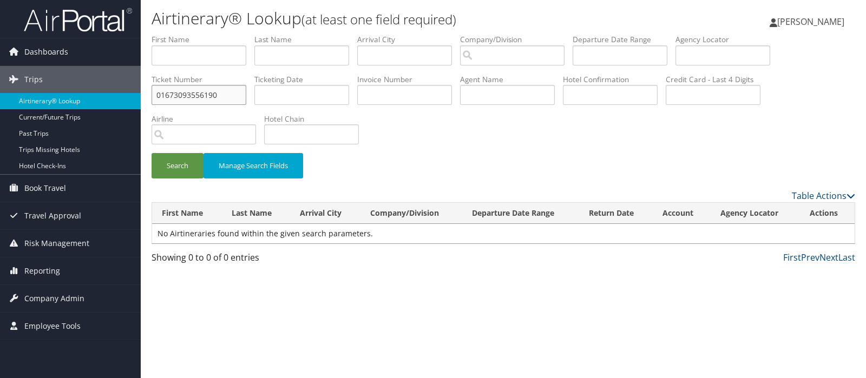
drag, startPoint x: 222, startPoint y: 93, endPoint x: 151, endPoint y: 98, distance: 70.5
click at [151, 98] on input "01673093556190" at bounding box center [198, 95] width 95 height 20
paste input "2324050147"
type input "01623240501470"
click at [176, 169] on button "Search" at bounding box center [177, 165] width 52 height 25
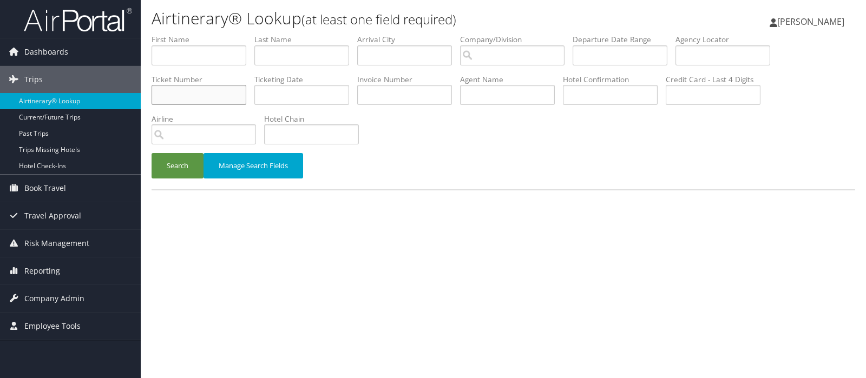
click at [185, 95] on input "text" at bounding box center [198, 95] width 95 height 20
paste input "01673093556190"
click at [180, 169] on button "Search" at bounding box center [177, 165] width 52 height 25
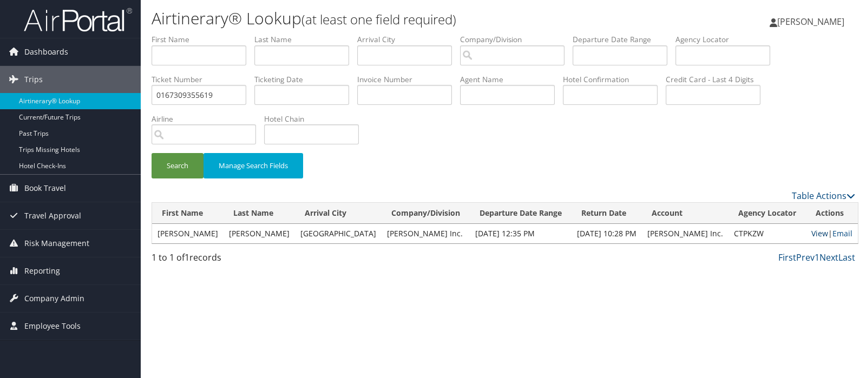
click at [813, 236] on link "View" at bounding box center [819, 233] width 17 height 10
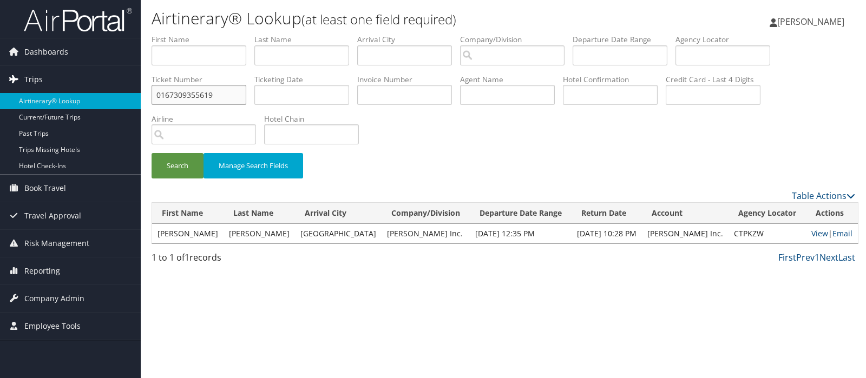
drag, startPoint x: 216, startPoint y: 94, endPoint x: 116, endPoint y: 91, distance: 100.1
click at [116, 91] on div "Dashboards AirPortal 360™ (Manager) AirPortal 360™ (Agent) My Travel Dashboard …" at bounding box center [433, 189] width 866 height 378
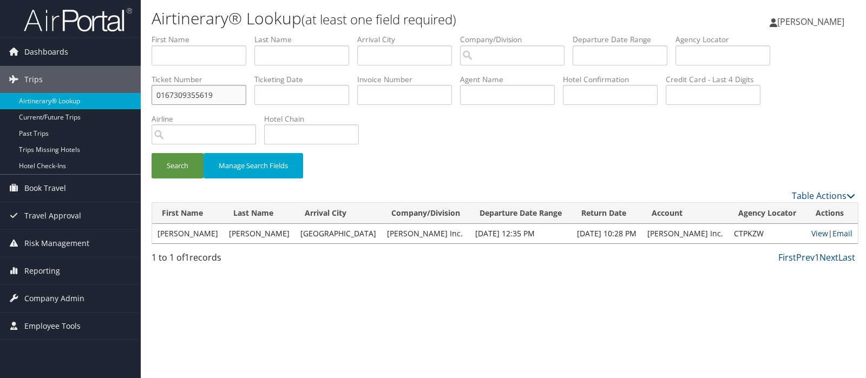
paste input "2324050147"
type input "0162324050147"
click at [166, 165] on button "Search" at bounding box center [177, 165] width 52 height 25
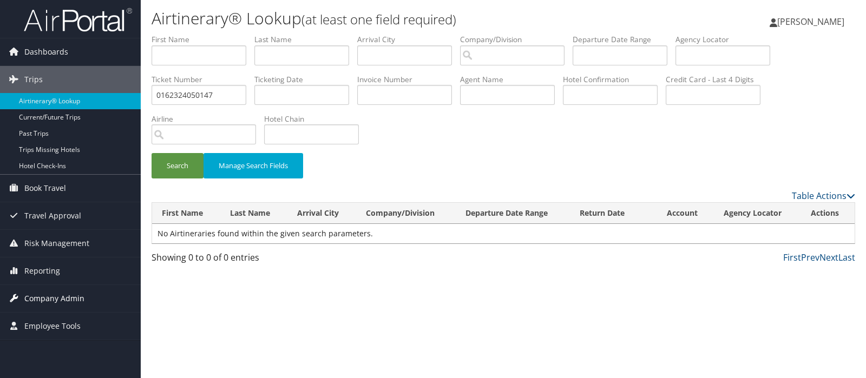
click at [62, 296] on span "Company Admin" at bounding box center [54, 298] width 60 height 27
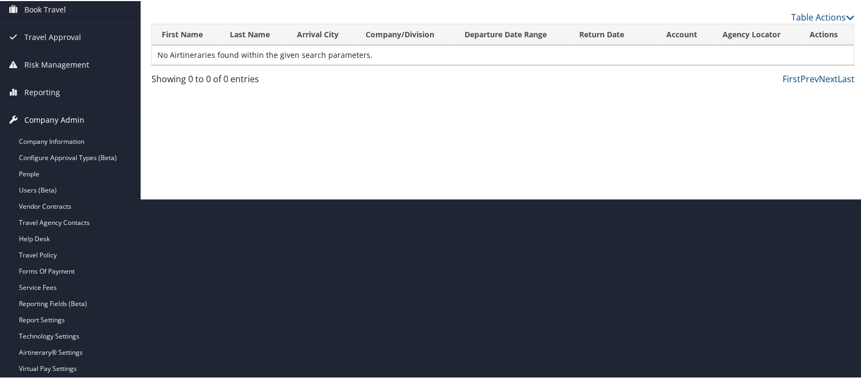
scroll to position [180, 0]
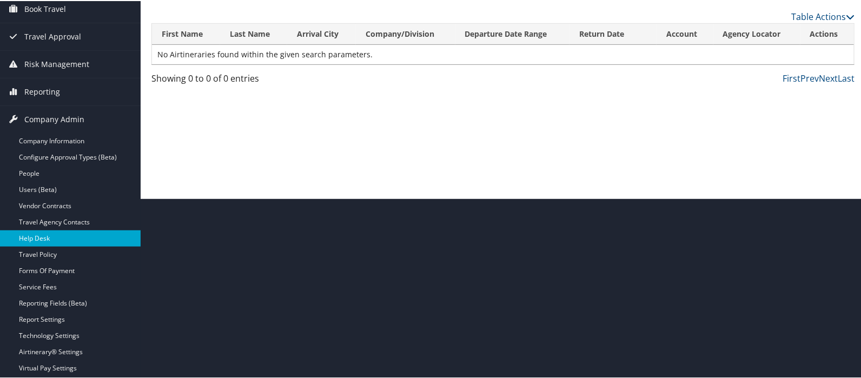
click at [41, 234] on link "Help Desk" at bounding box center [70, 237] width 141 height 16
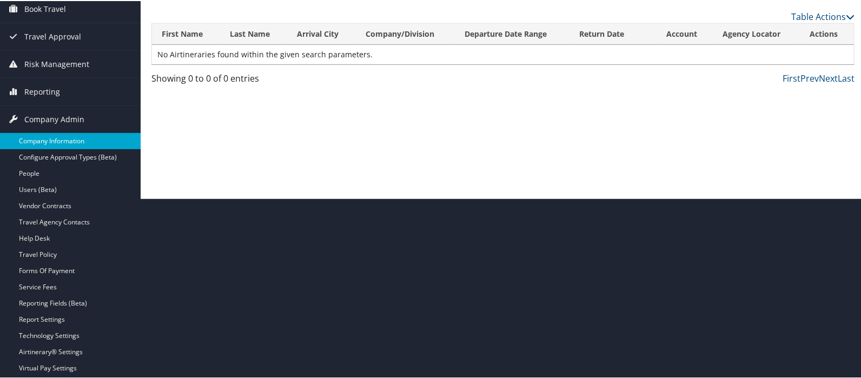
click at [34, 140] on link "Company Information" at bounding box center [70, 140] width 141 height 16
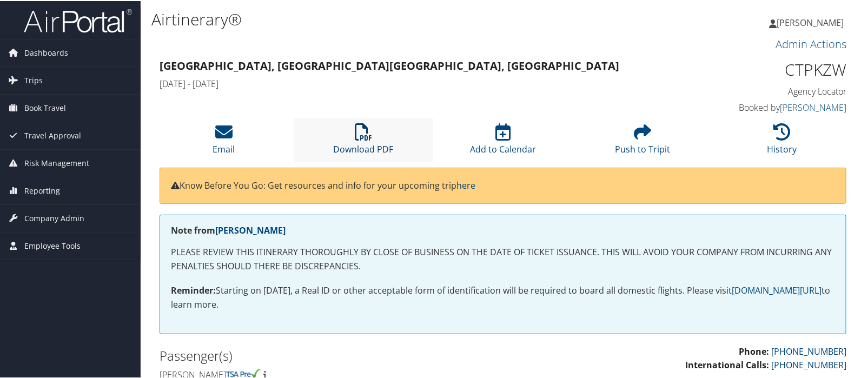
click at [363, 129] on icon at bounding box center [363, 130] width 17 height 17
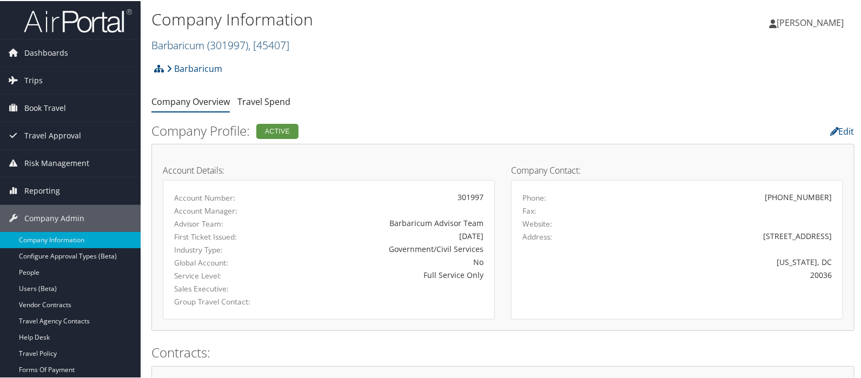
click at [204, 43] on link "Barbaricum ( 301997 ) , [ 45407 ]" at bounding box center [220, 44] width 138 height 15
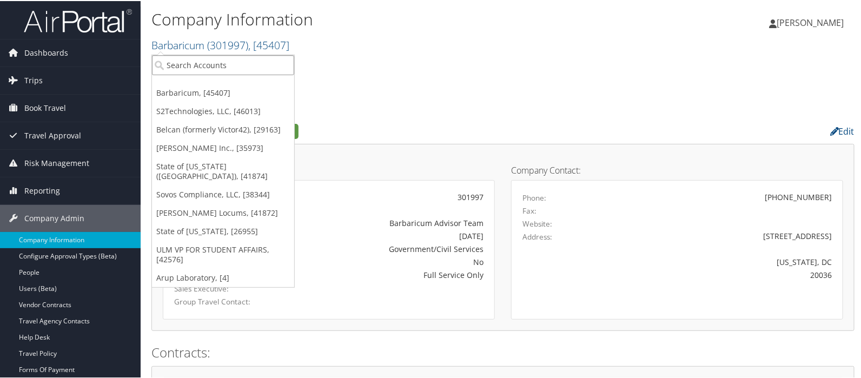
click at [189, 63] on input "search" at bounding box center [223, 64] width 142 height 20
type input "belcan"
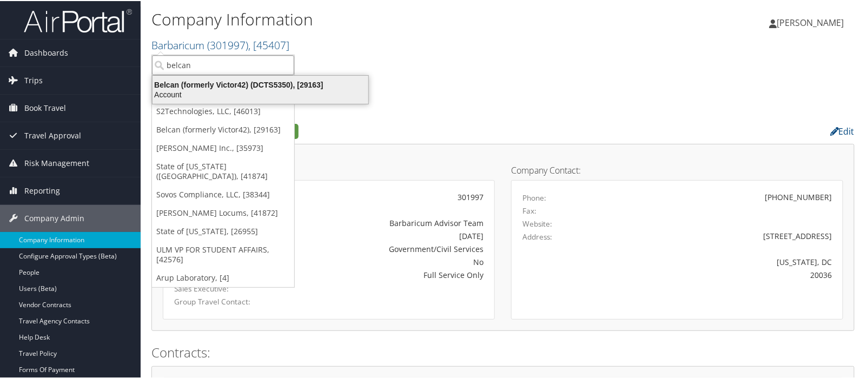
click at [189, 83] on div "Belcan (formerly Victor42) (DCTS5350), [29163]" at bounding box center [260, 84] width 229 height 10
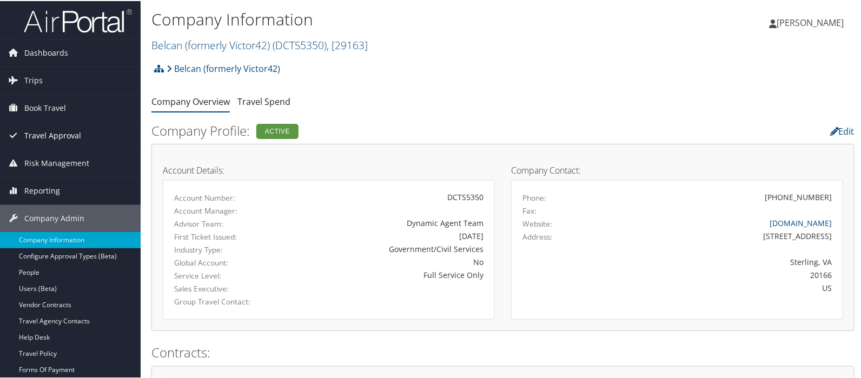
click at [56, 131] on span "Travel Approval" at bounding box center [52, 134] width 57 height 27
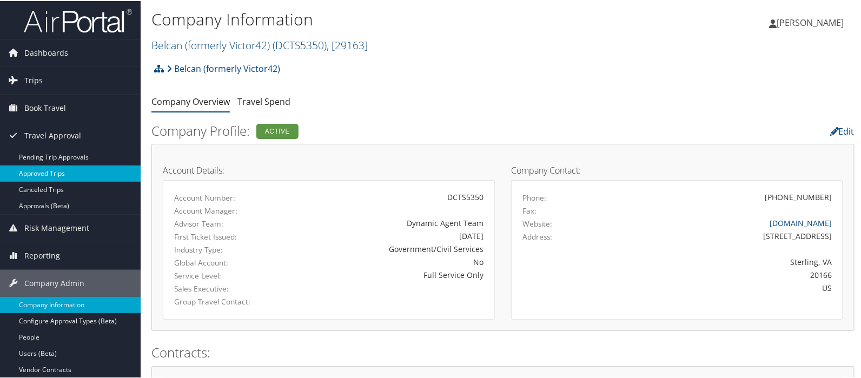
click at [57, 170] on link "Approved Trips" at bounding box center [70, 172] width 141 height 16
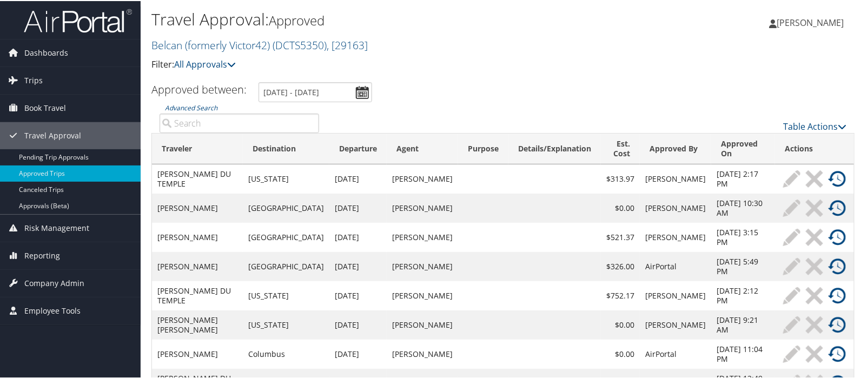
click at [830, 174] on img at bounding box center [837, 177] width 17 height 17
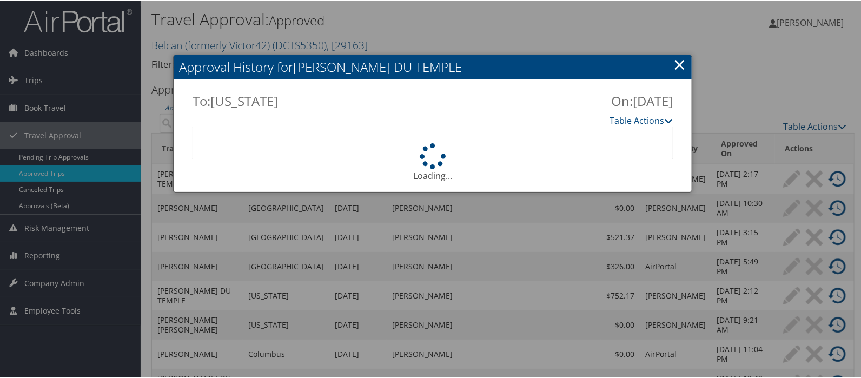
click at [676, 65] on link "×" at bounding box center [680, 63] width 12 height 22
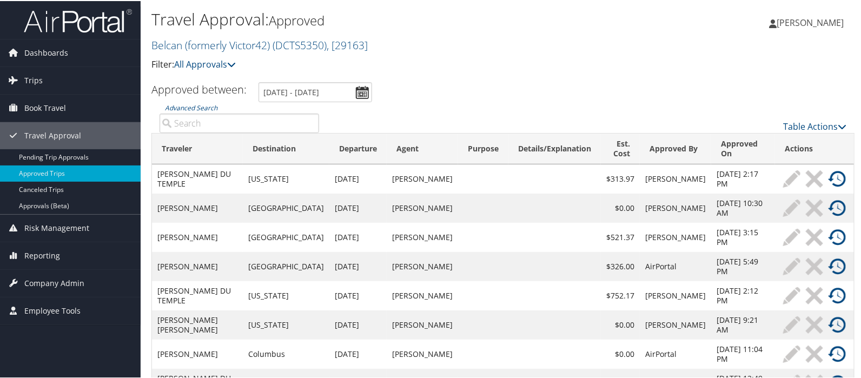
click at [835, 263] on img at bounding box center [837, 265] width 17 height 17
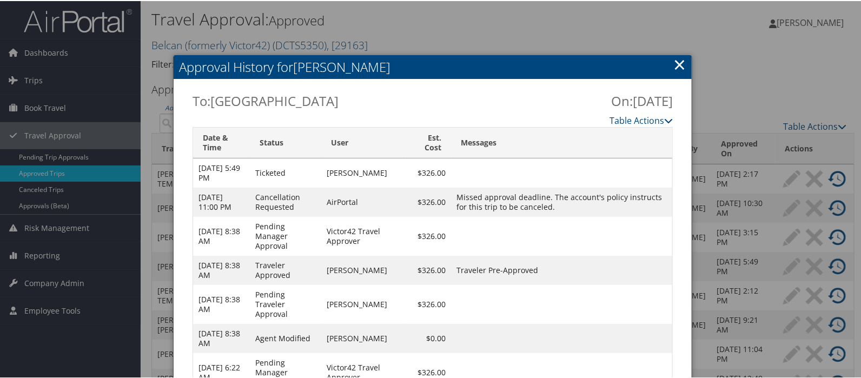
click at [679, 67] on link "×" at bounding box center [680, 63] width 12 height 22
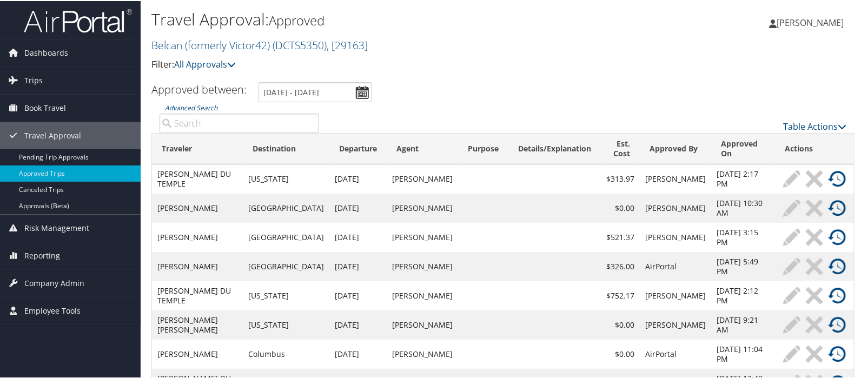
click at [829, 174] on img at bounding box center [837, 177] width 17 height 17
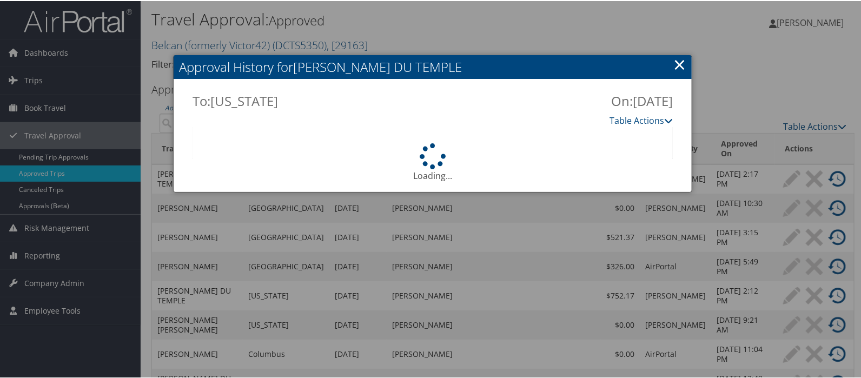
click at [674, 66] on link "×" at bounding box center [680, 63] width 12 height 22
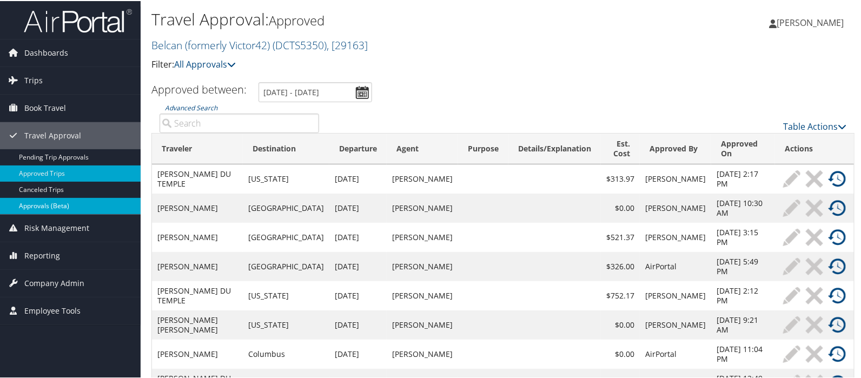
click at [38, 206] on link "Approvals (Beta)" at bounding box center [70, 205] width 141 height 16
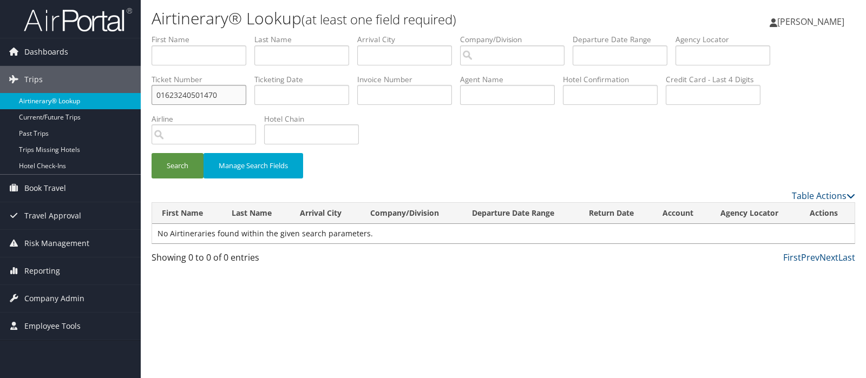
drag, startPoint x: 226, startPoint y: 96, endPoint x: 127, endPoint y: 96, distance: 99.0
click at [127, 96] on div "Dashboards AirPortal 360™ (Manager) AirPortal 360™ (Agent) My Travel Dashboard …" at bounding box center [433, 189] width 866 height 378
click at [702, 52] on input "text" at bounding box center [722, 55] width 95 height 20
paste input "DBDZ91"
type input "DBDZ91"
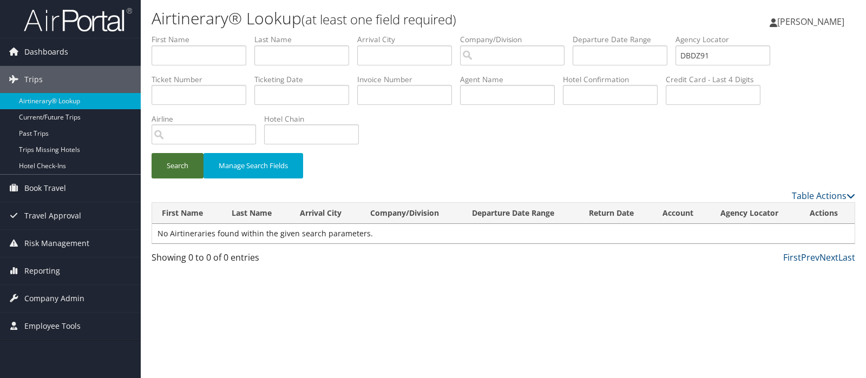
drag, startPoint x: 176, startPoint y: 161, endPoint x: 343, endPoint y: 176, distance: 167.9
click at [175, 161] on button "Search" at bounding box center [177, 165] width 52 height 25
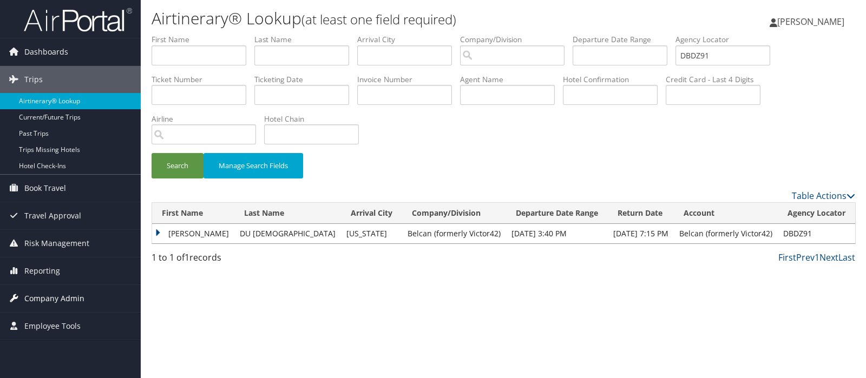
click at [52, 294] on span "Company Admin" at bounding box center [54, 298] width 60 height 27
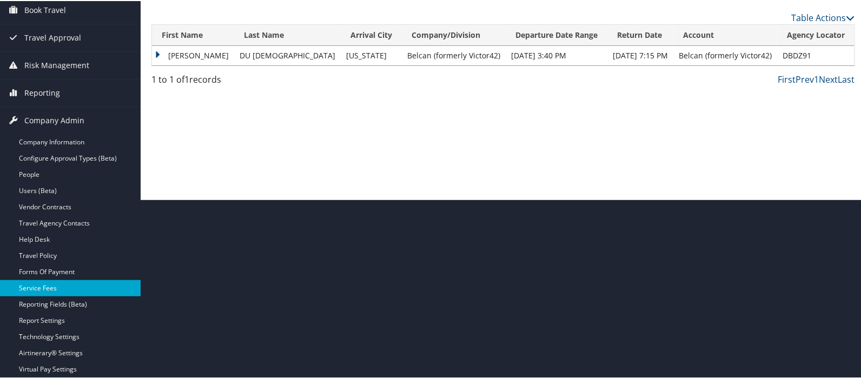
scroll to position [180, 0]
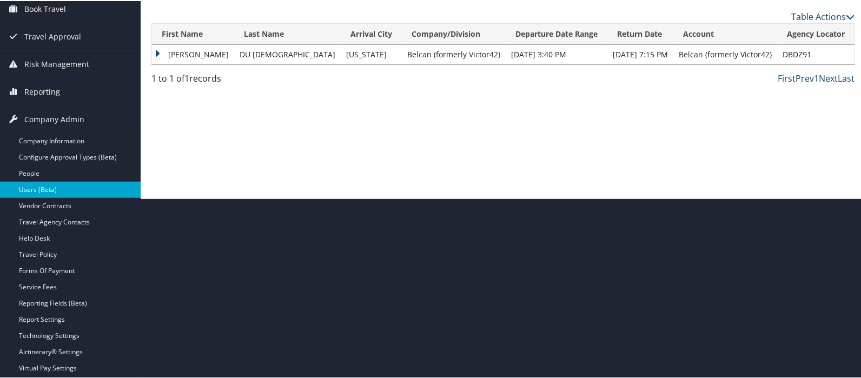
click at [41, 188] on link "Users (Beta)" at bounding box center [70, 189] width 141 height 16
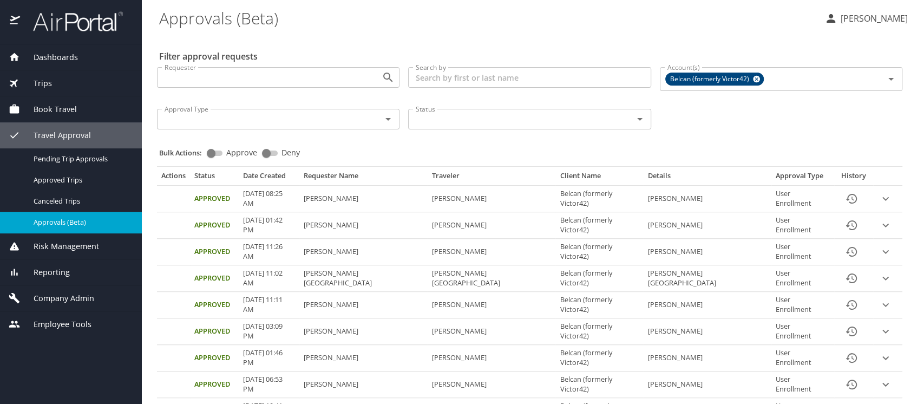
click at [60, 294] on span "Company Admin" at bounding box center [57, 298] width 74 height 12
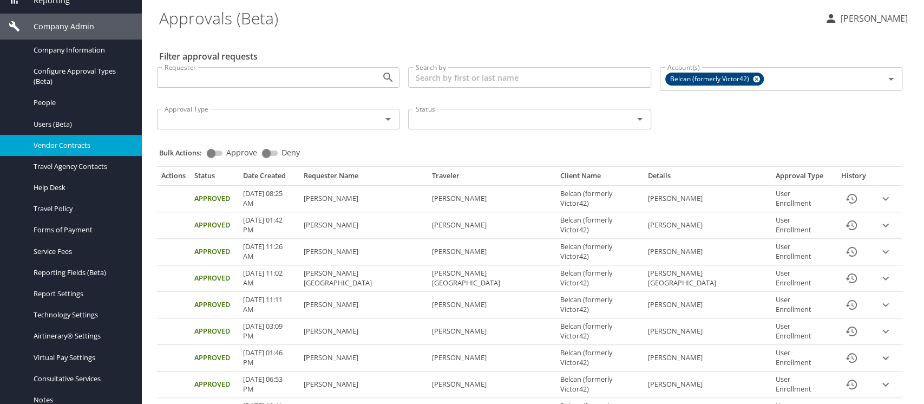
scroll to position [192, 0]
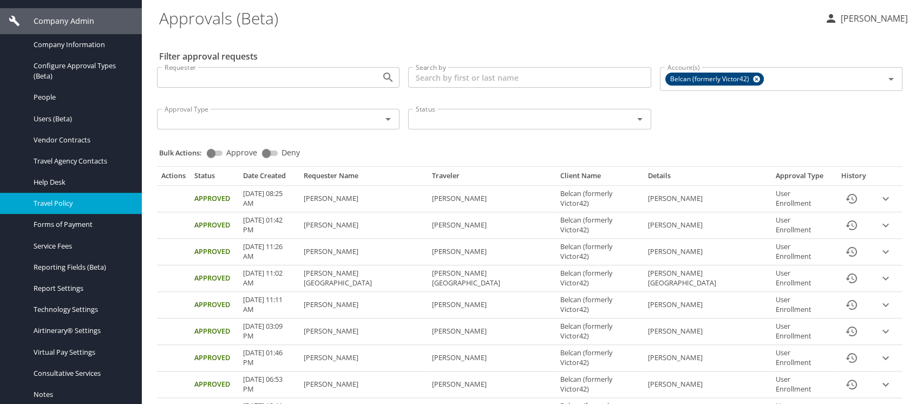
click at [44, 200] on span "Travel Policy" at bounding box center [81, 203] width 95 height 10
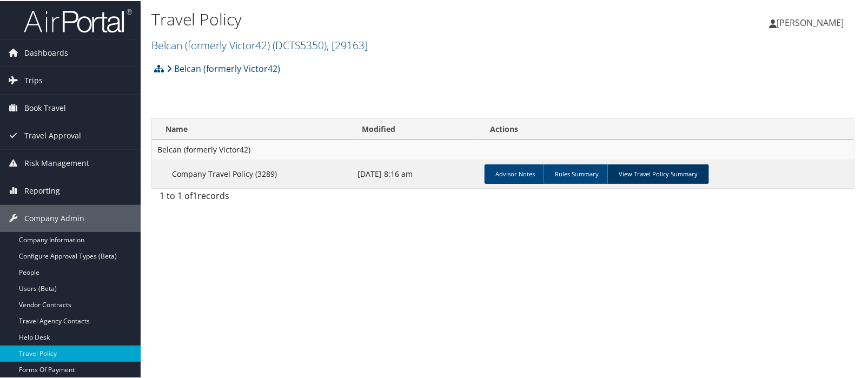
click at [655, 172] on link "View Travel Policy Summary" at bounding box center [659, 172] width 102 height 19
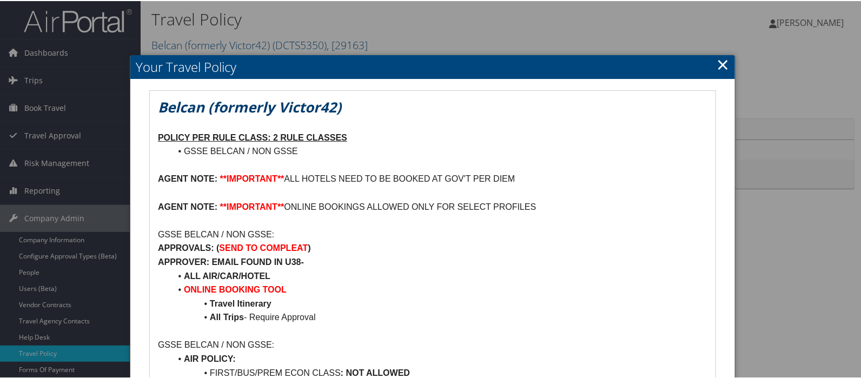
click at [719, 63] on link "×" at bounding box center [723, 63] width 12 height 22
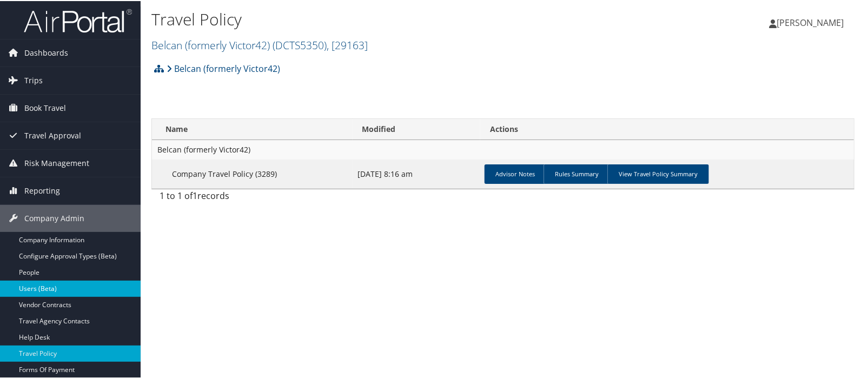
scroll to position [172, 0]
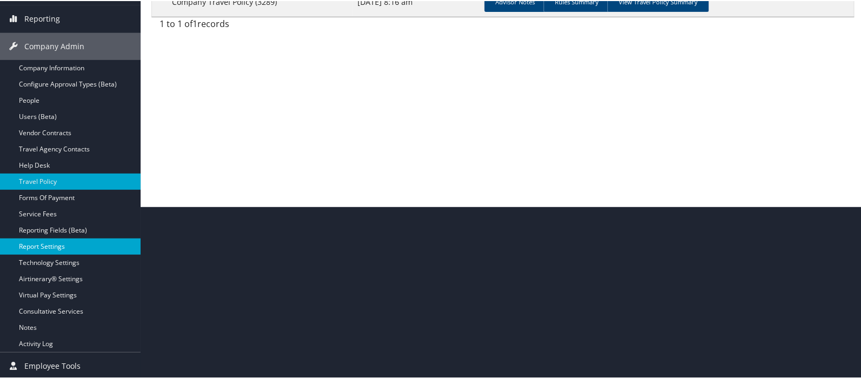
click at [44, 245] on link "Report Settings" at bounding box center [70, 246] width 141 height 16
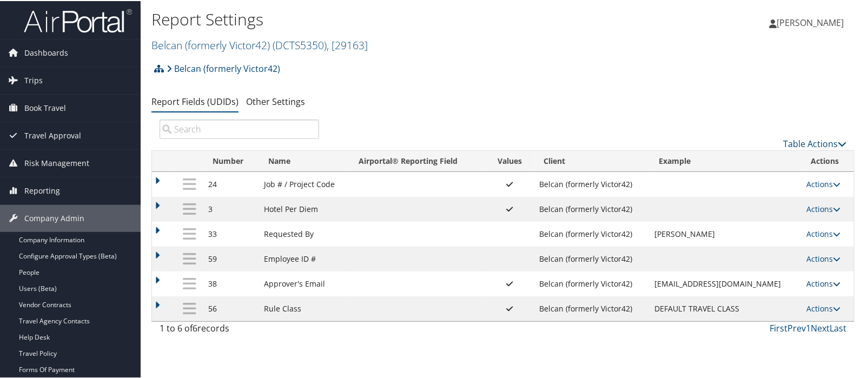
click at [833, 284] on icon at bounding box center [837, 283] width 8 height 8
click at [790, 298] on link "Update Report Field Values" at bounding box center [775, 299] width 117 height 18
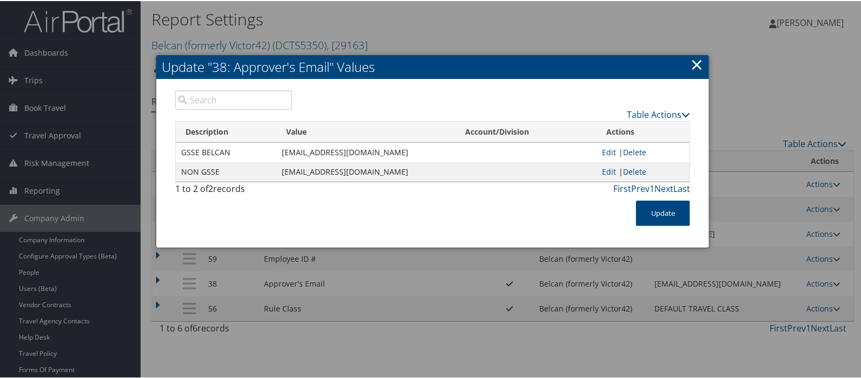
click at [693, 61] on link "×" at bounding box center [697, 63] width 12 height 22
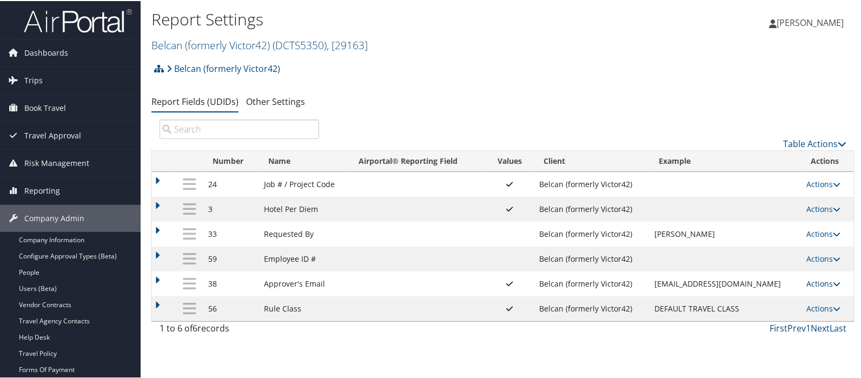
click at [808, 281] on link "Actions" at bounding box center [824, 283] width 34 height 10
click at [753, 301] on link "Update Report Field Values" at bounding box center [775, 299] width 117 height 18
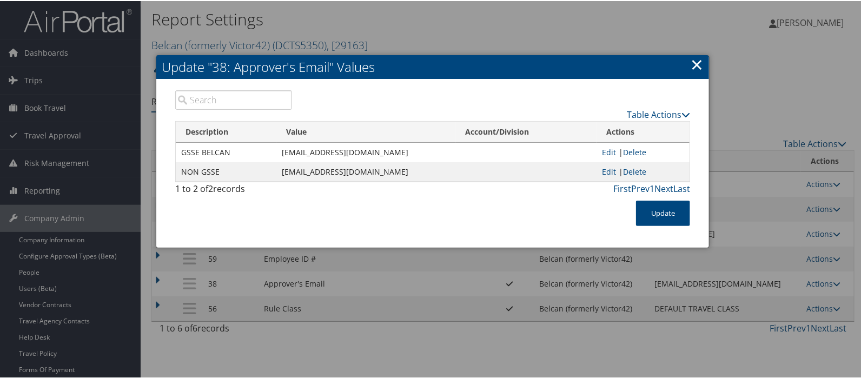
click at [691, 65] on link "×" at bounding box center [697, 63] width 12 height 22
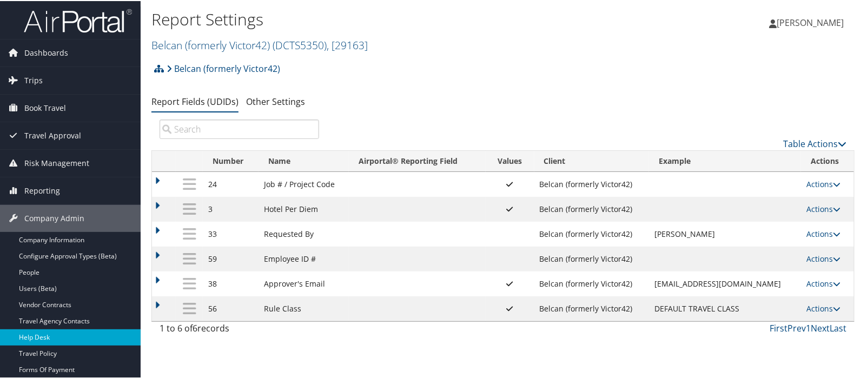
click at [47, 338] on link "Help Desk" at bounding box center [70, 336] width 141 height 16
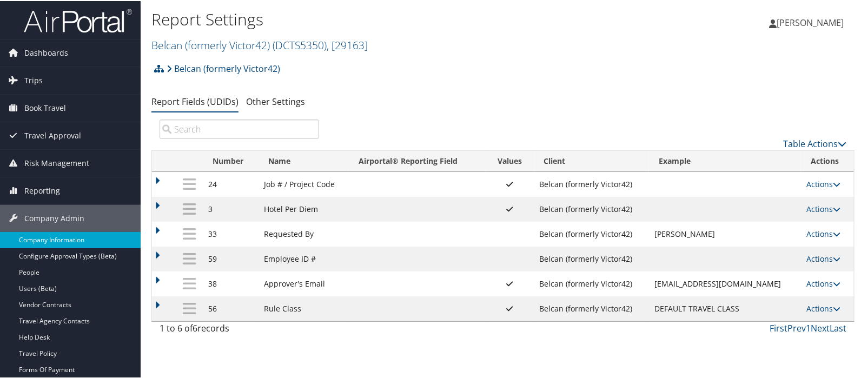
click at [49, 239] on link "Company Information" at bounding box center [70, 239] width 141 height 16
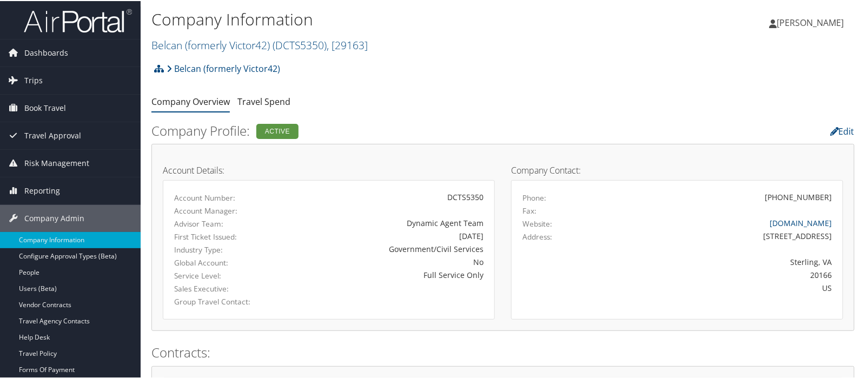
click at [216, 42] on link "Belcan (formerly Victor42) ( DCTS5350 ) , [ 29163 ]" at bounding box center [259, 44] width 216 height 15
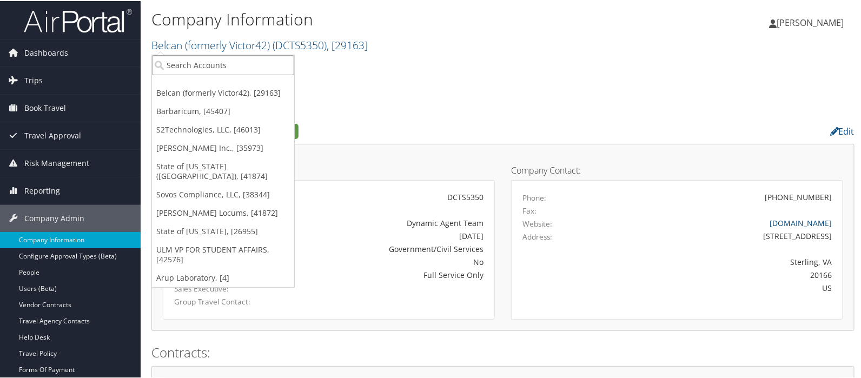
click at [214, 56] on input "search" at bounding box center [223, 64] width 142 height 20
type input "state of l"
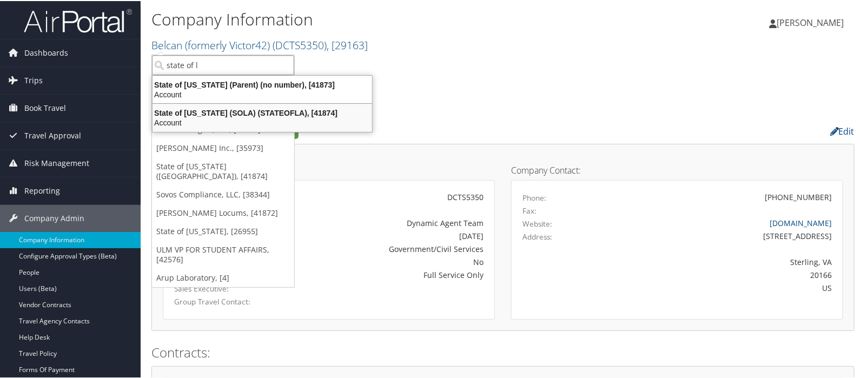
click at [211, 114] on div "State of [US_STATE] (SOLA) (STATEOFLA), [41874]" at bounding box center [262, 112] width 233 height 10
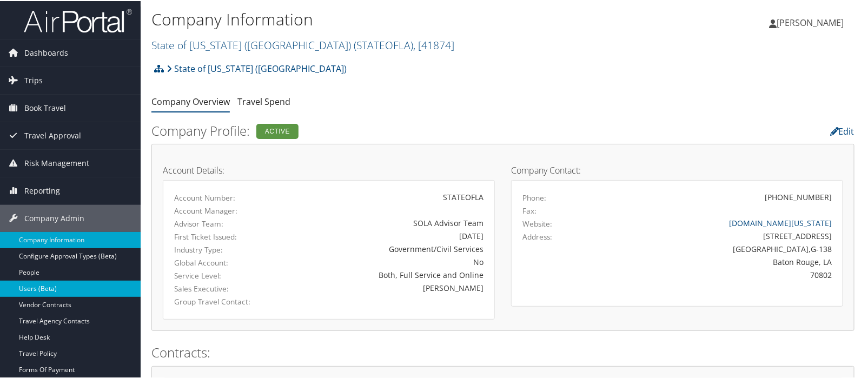
click at [41, 285] on link "Users (Beta)" at bounding box center [70, 288] width 141 height 16
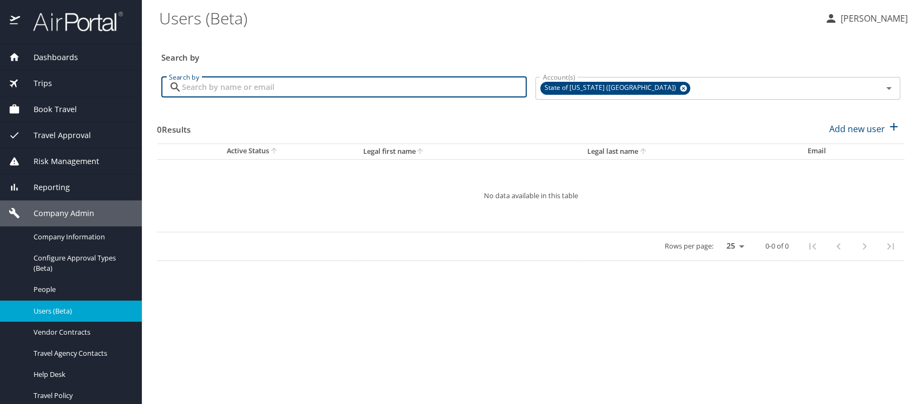
click at [198, 91] on input "Search by" at bounding box center [354, 87] width 345 height 21
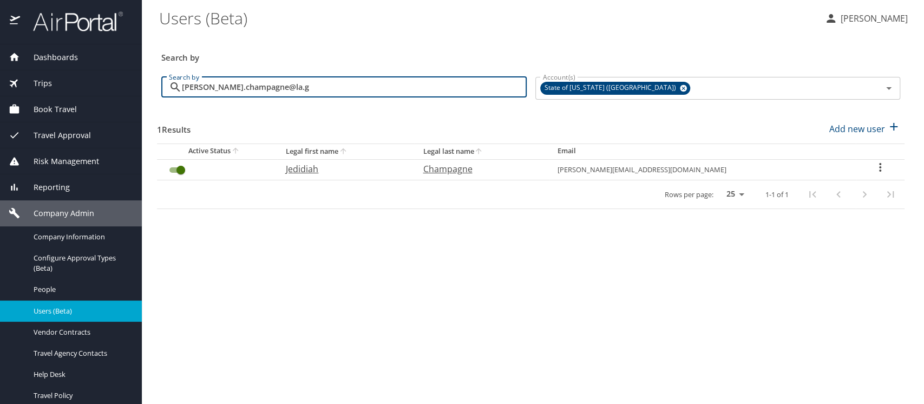
type input "[PERSON_NAME].champagne@la.g"
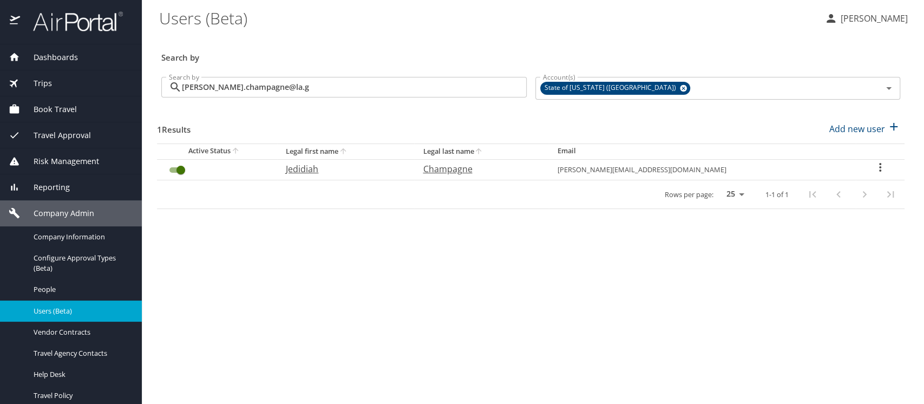
click at [875, 166] on icon "User Search Table" at bounding box center [879, 167] width 13 height 13
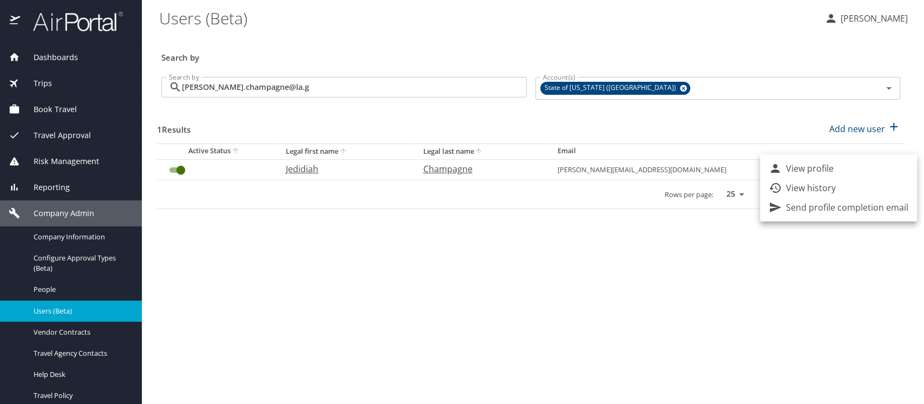
click at [796, 167] on p "View profile" at bounding box center [810, 168] width 48 height 13
select select "US"
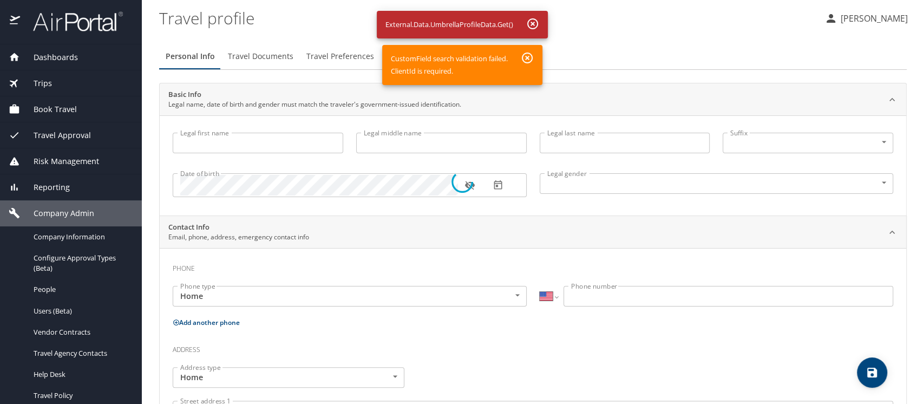
click at [57, 313] on div at bounding box center [462, 181] width 924 height 444
click at [532, 21] on div at bounding box center [462, 181] width 924 height 444
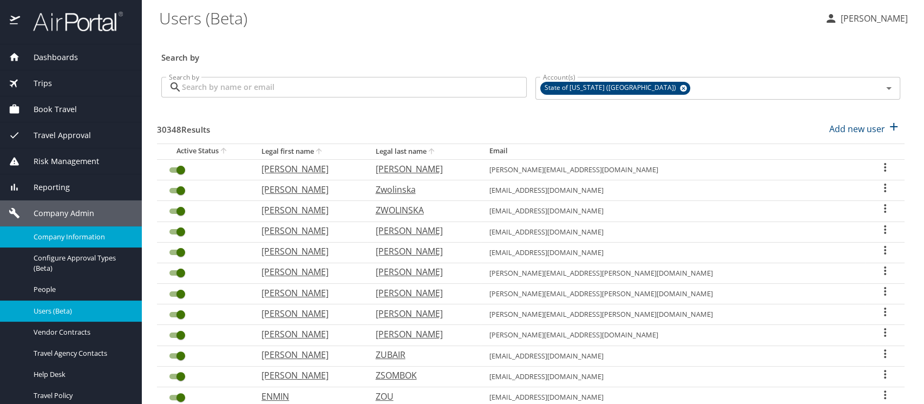
click at [64, 239] on span "Company Information" at bounding box center [81, 237] width 95 height 10
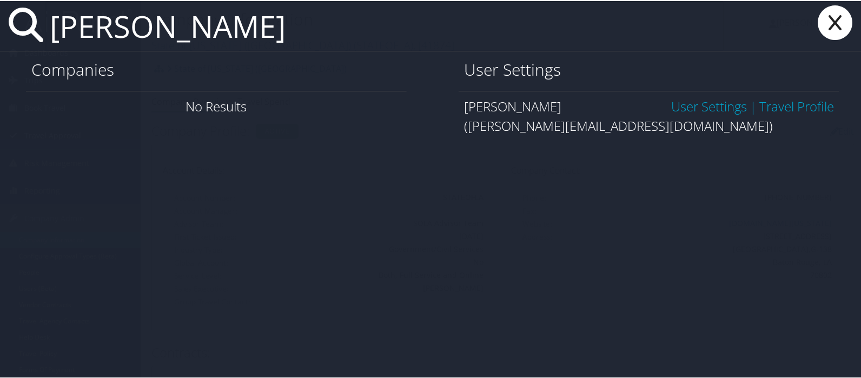
type input "jed champagne"
click at [701, 107] on link "User Settings" at bounding box center [709, 105] width 76 height 18
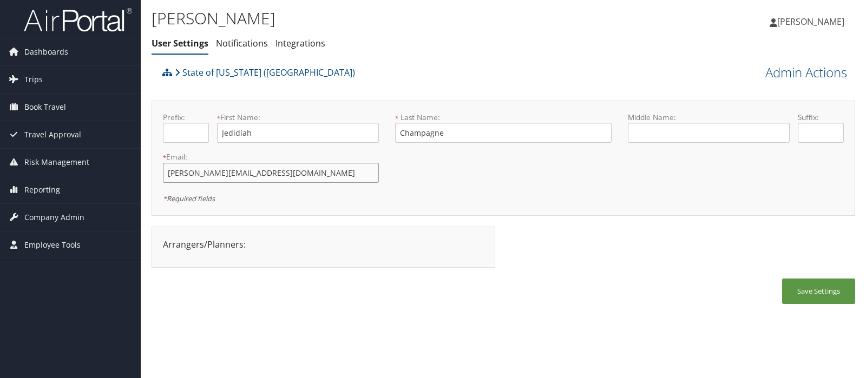
drag, startPoint x: 253, startPoint y: 172, endPoint x: 160, endPoint y: 176, distance: 92.6
click at [160, 176] on div "* Email: [PERSON_NAME][EMAIL_ADDRESS][DOMAIN_NAME] This field is required" at bounding box center [271, 170] width 232 height 39
click at [54, 220] on span "Company Admin" at bounding box center [54, 217] width 60 height 27
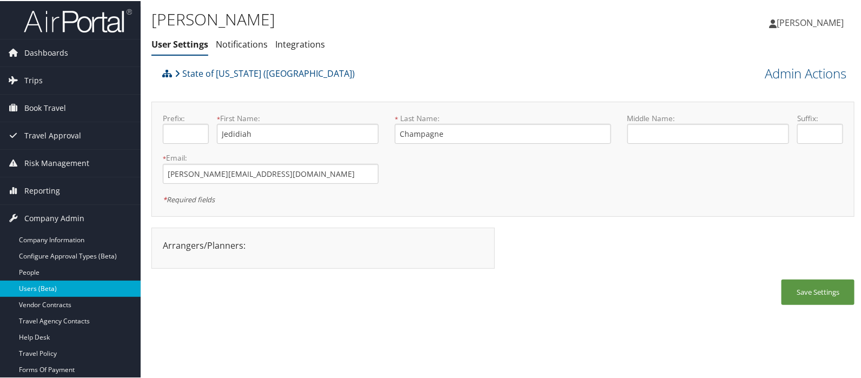
click at [50, 287] on link "Users (Beta)" at bounding box center [70, 288] width 141 height 16
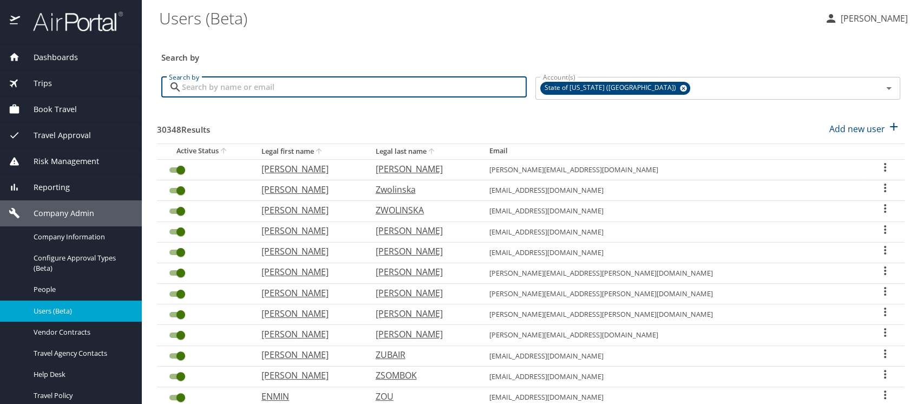
paste input "[PERSON_NAME][EMAIL_ADDRESS][DOMAIN_NAME]"
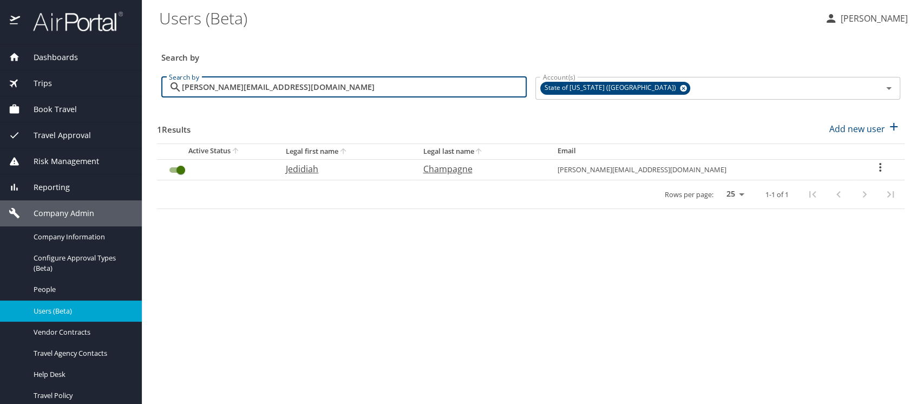
type input "[PERSON_NAME][EMAIL_ADDRESS][DOMAIN_NAME]"
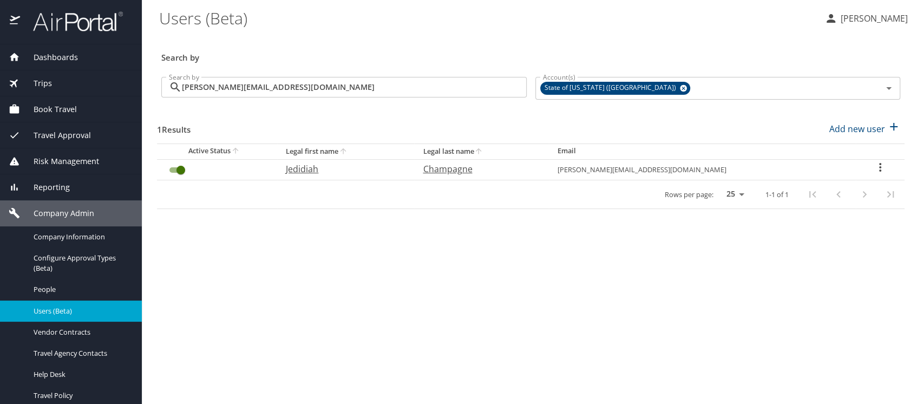
click at [878, 165] on icon "User Search Table" at bounding box center [879, 167] width 13 height 13
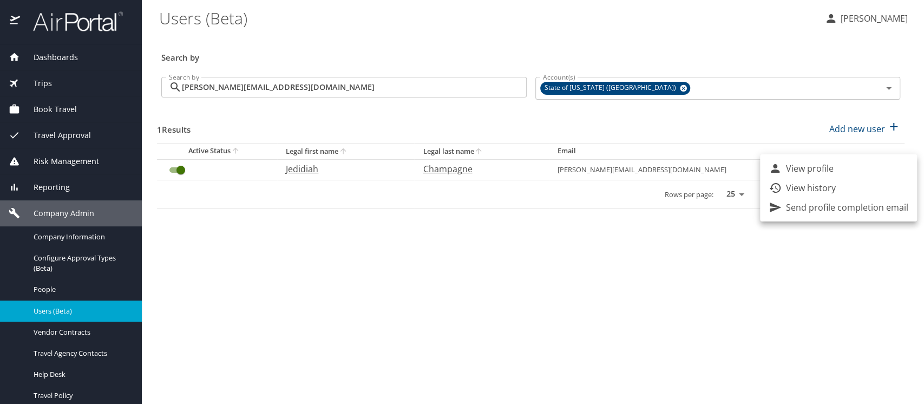
click at [844, 203] on p "Send profile completion email" at bounding box center [847, 207] width 122 height 13
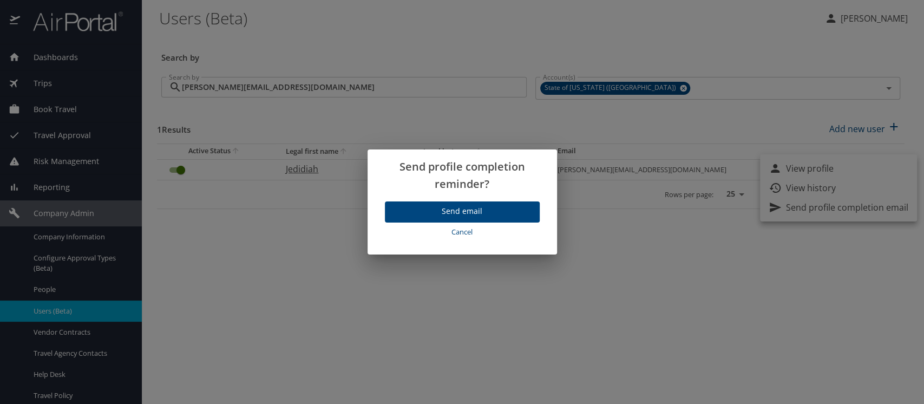
click at [454, 209] on span "Send email" at bounding box center [461, 212] width 137 height 14
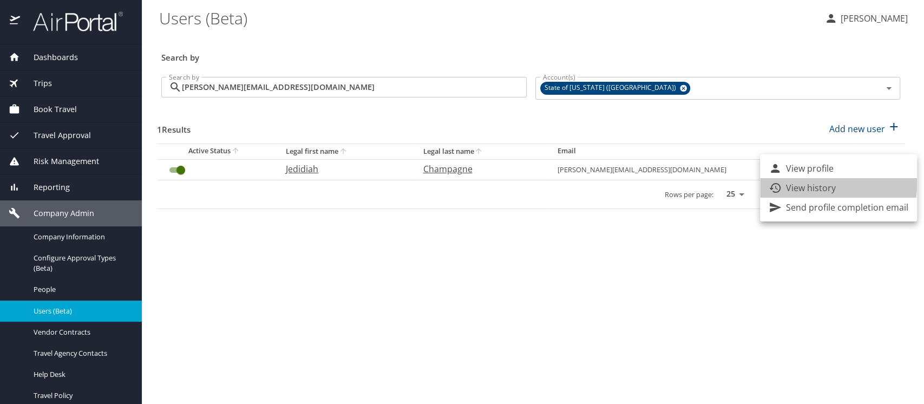
click at [793, 182] on p "View history" at bounding box center [811, 187] width 50 height 13
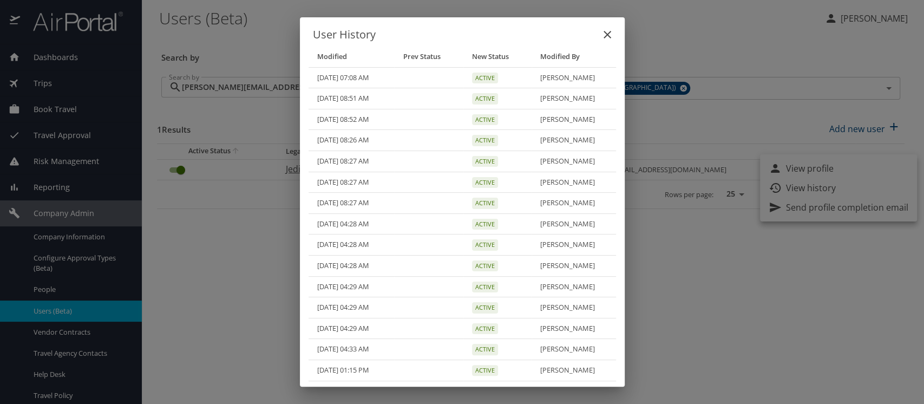
scroll to position [8, 0]
click at [607, 37] on icon "close" at bounding box center [607, 34] width 13 height 13
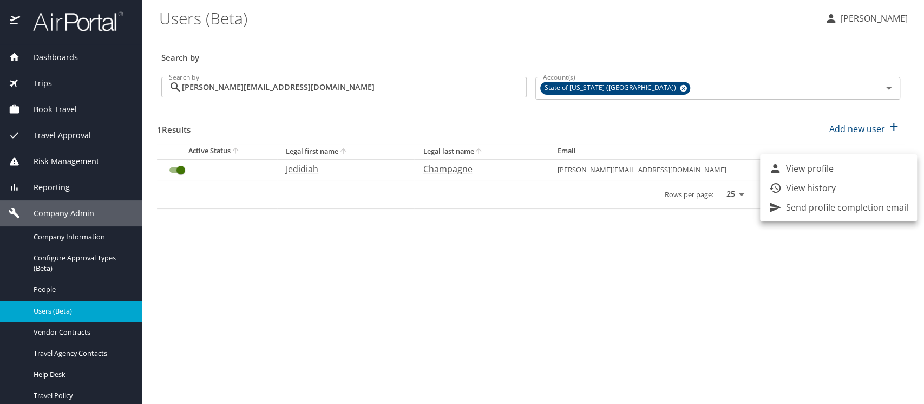
click at [54, 236] on div at bounding box center [462, 202] width 924 height 404
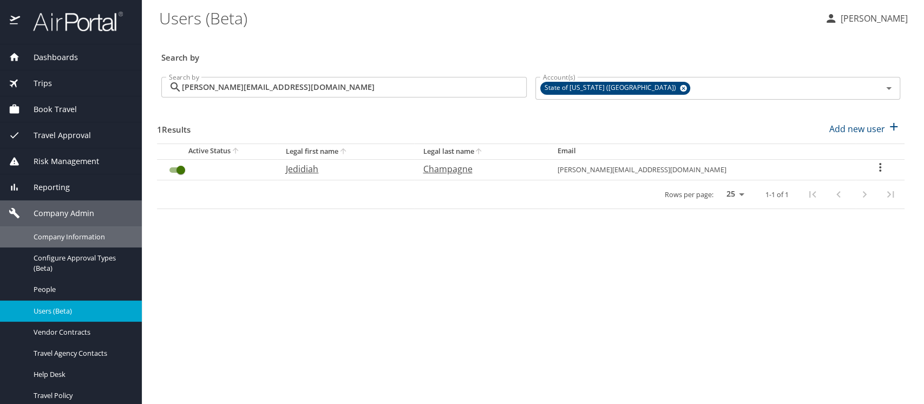
click at [55, 236] on span "Company Information" at bounding box center [81, 237] width 95 height 10
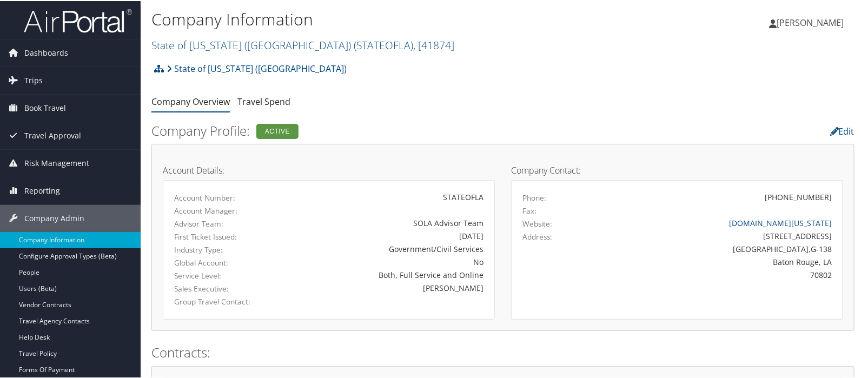
click at [184, 47] on link "State of Louisiana (SOLA) ( STATEOFLA ) , [ 41874 ]" at bounding box center [302, 44] width 303 height 15
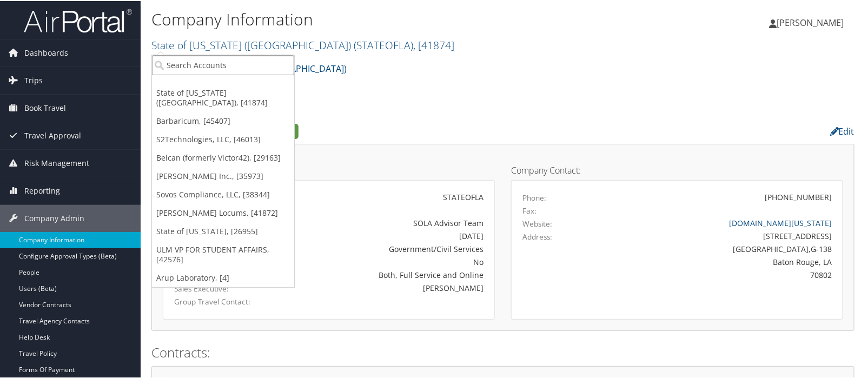
click at [176, 61] on input "search" at bounding box center [223, 64] width 142 height 20
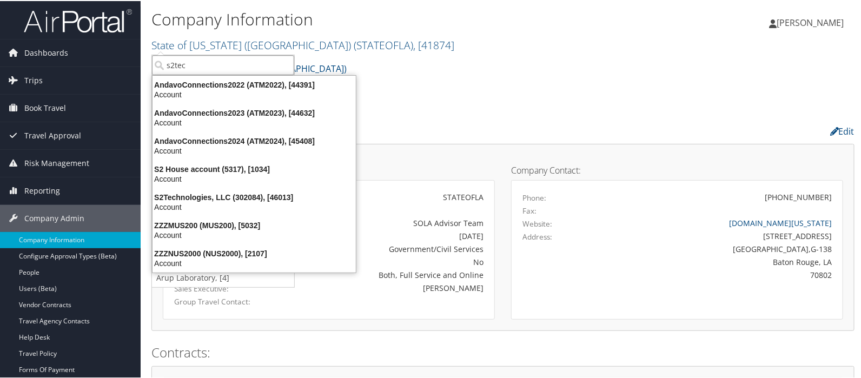
type input "s2tech"
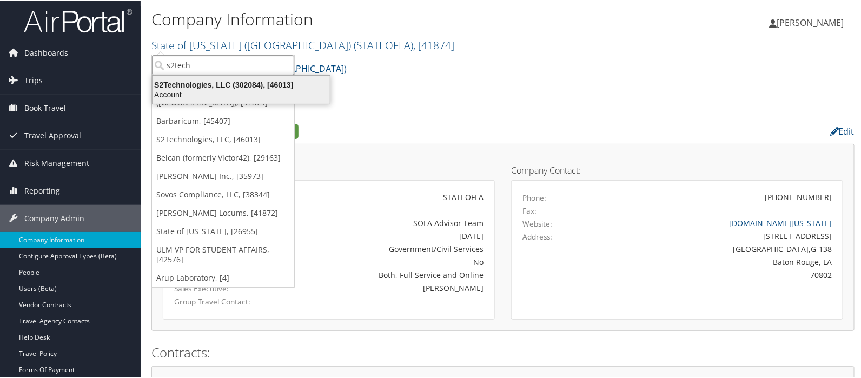
click at [194, 87] on div "S2Technologies, LLC (302084), [46013]" at bounding box center [241, 84] width 190 height 10
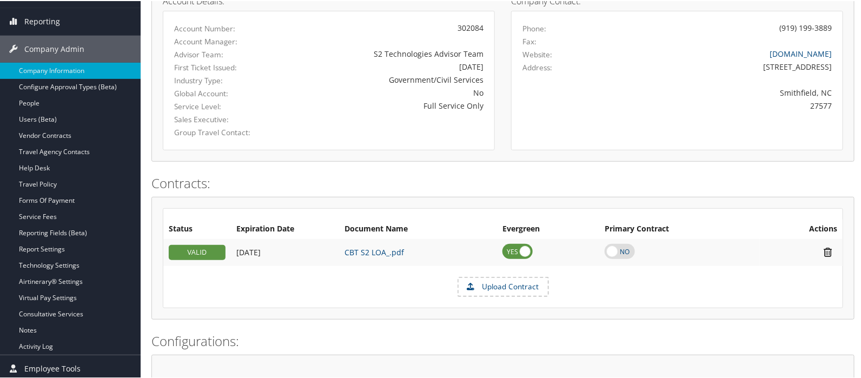
scroll to position [180, 0]
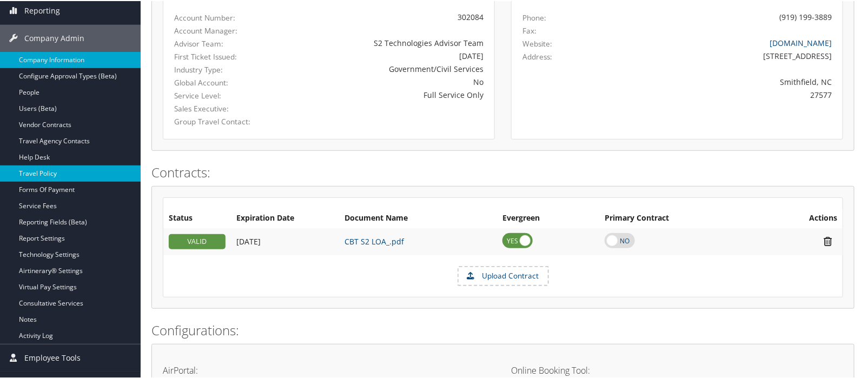
click at [38, 173] on link "Travel Policy" at bounding box center [70, 172] width 141 height 16
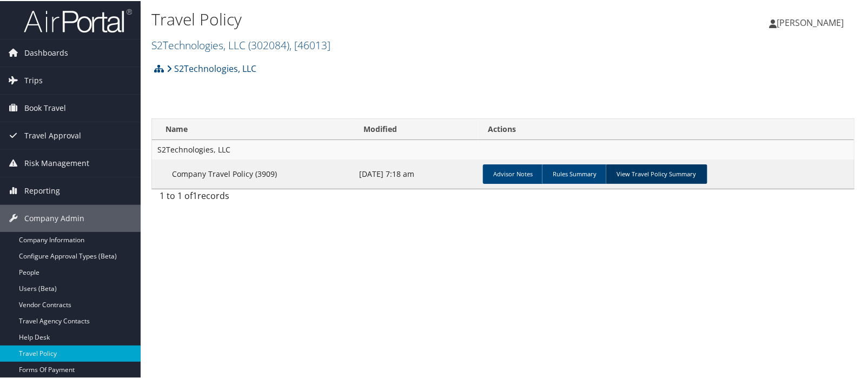
click at [677, 173] on link "View Travel Policy Summary" at bounding box center [657, 172] width 102 height 19
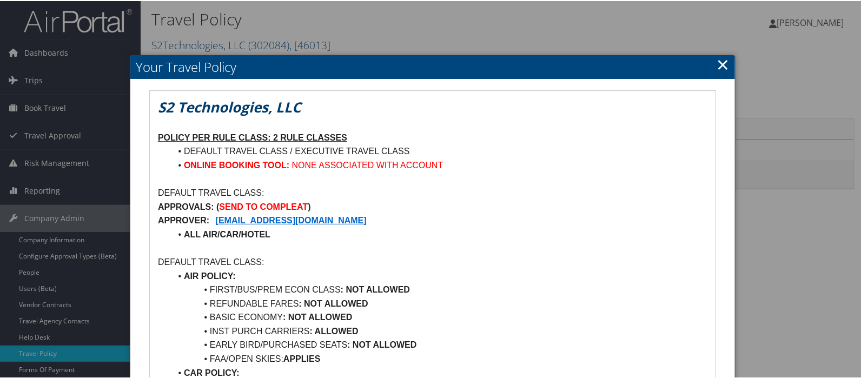
click at [717, 65] on link "×" at bounding box center [723, 63] width 12 height 22
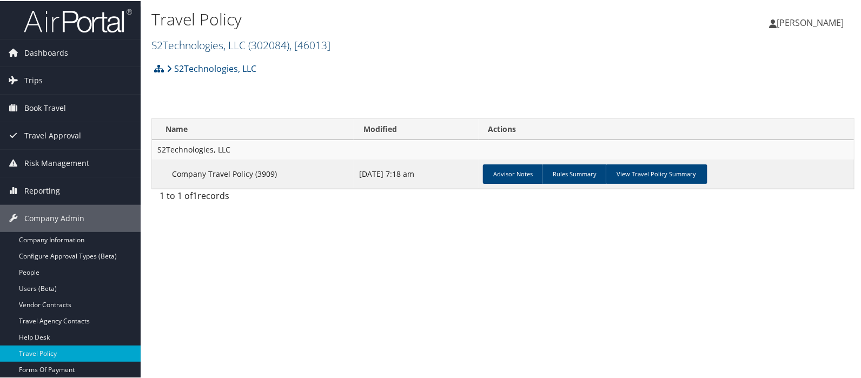
click at [214, 45] on link "S2Technologies, LLC ( 302084 ) , [ 46013 ]" at bounding box center [240, 44] width 179 height 15
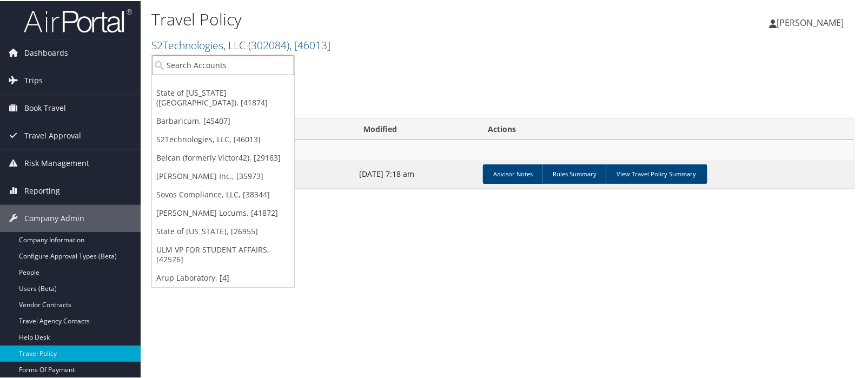
click at [195, 64] on input "search" at bounding box center [223, 64] width 142 height 20
type input "chap"
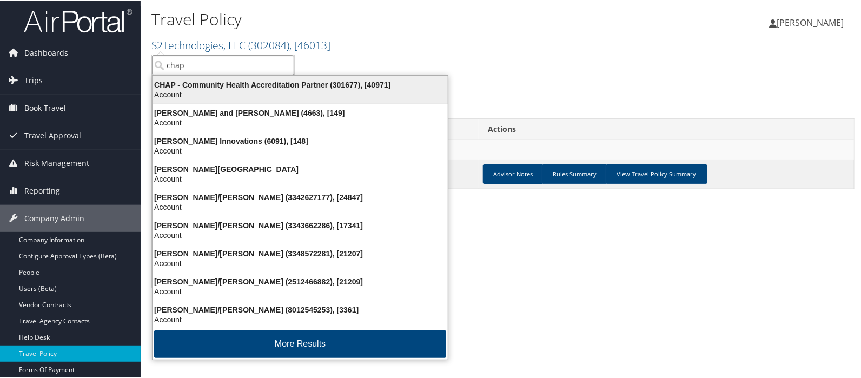
click at [202, 79] on div "CHAP - Community Health Accreditation Partner (301677), [40971]" at bounding box center [300, 84] width 308 height 10
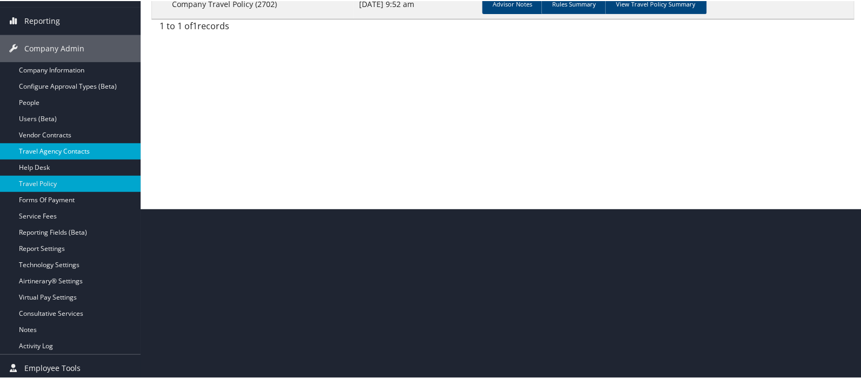
scroll to position [172, 0]
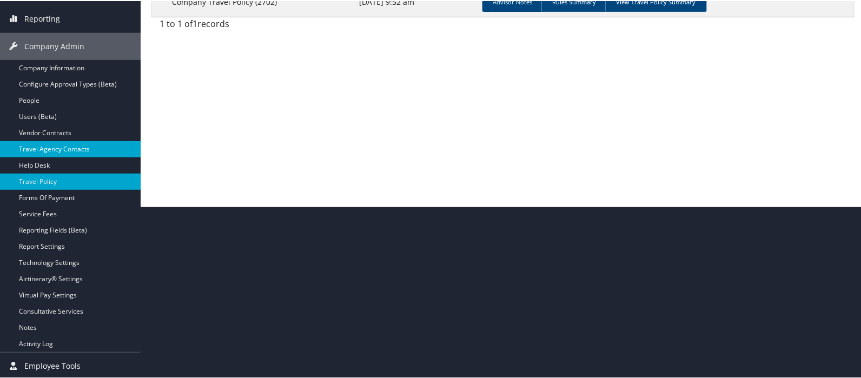
click at [60, 148] on link "Travel Agency Contacts" at bounding box center [70, 148] width 141 height 16
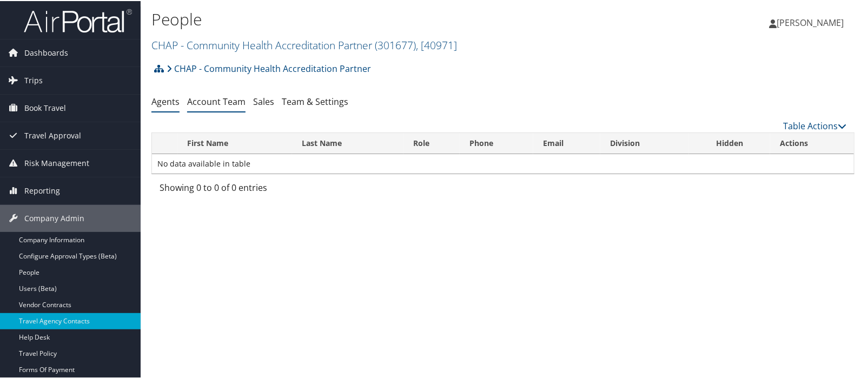
click at [227, 95] on link "Account Team" at bounding box center [216, 101] width 58 height 12
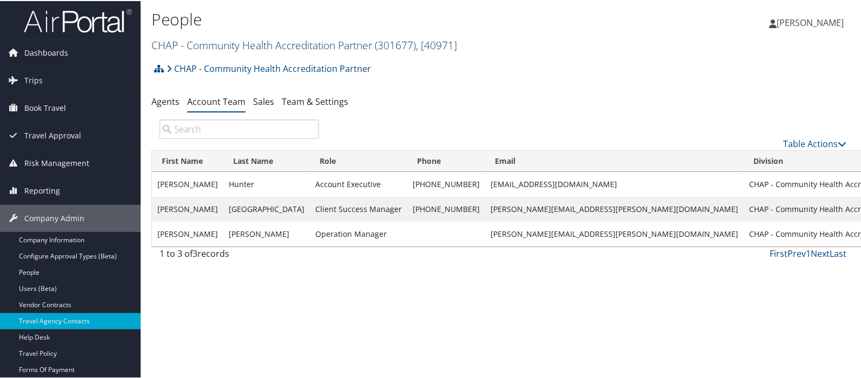
click at [175, 43] on link "CHAP - Community Health Accreditation Partner ( 301677 ) , [ 40971 ]" at bounding box center [304, 44] width 306 height 15
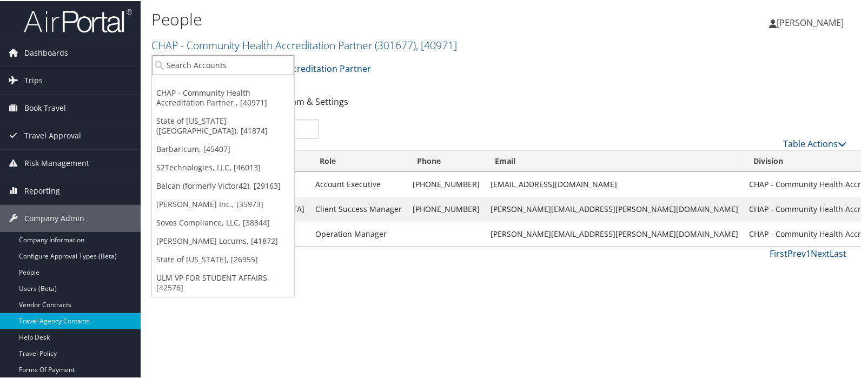
click at [179, 55] on input "search" at bounding box center [223, 64] width 142 height 20
type input "hayes"
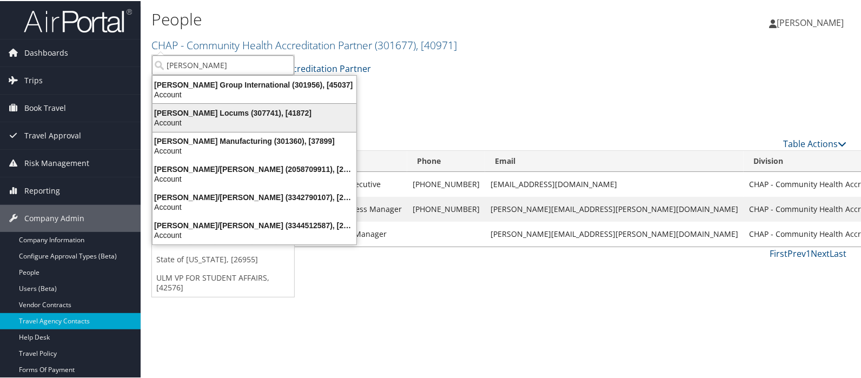
click at [194, 109] on div "Hayes Locums (307741), [41872]" at bounding box center [254, 112] width 217 height 10
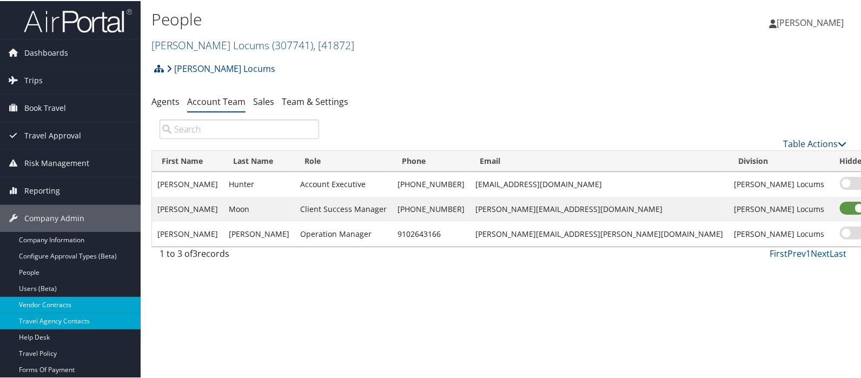
click at [63, 302] on link "Vendor Contracts" at bounding box center [70, 304] width 141 height 16
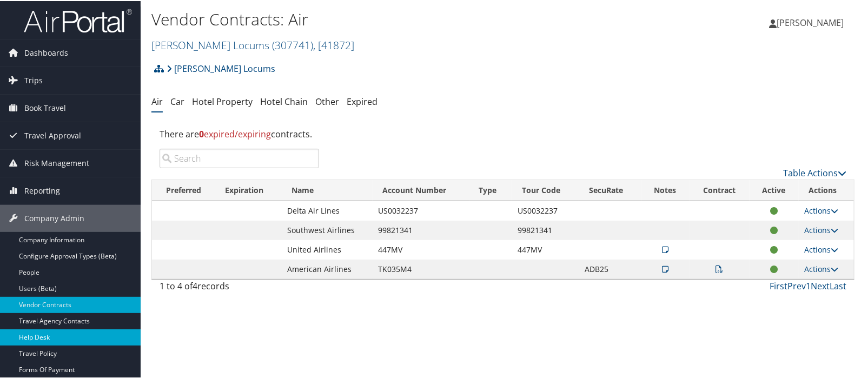
click at [56, 333] on link "Help Desk" at bounding box center [70, 336] width 141 height 16
click at [162, 41] on link "Hayes Locums ( 307741 ) , [ 41872 ]" at bounding box center [252, 44] width 203 height 15
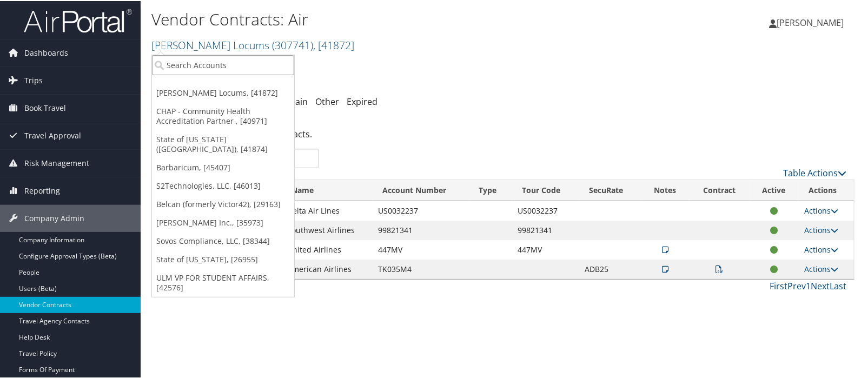
click at [163, 62] on input "search" at bounding box center [223, 64] width 142 height 20
type input "belcan"
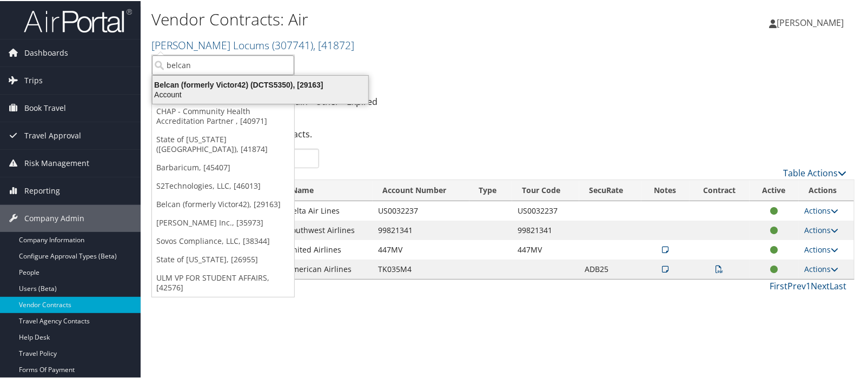
click at [167, 85] on div "Belcan (formerly Victor42) (DCTS5350), [29163]" at bounding box center [260, 84] width 229 height 10
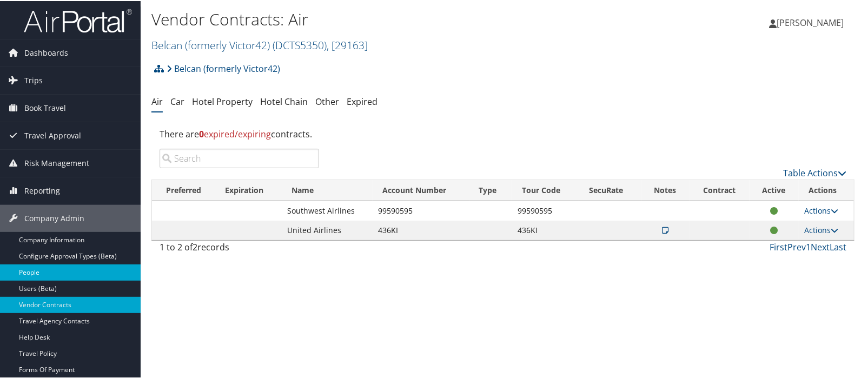
click at [24, 269] on link "People" at bounding box center [70, 271] width 141 height 16
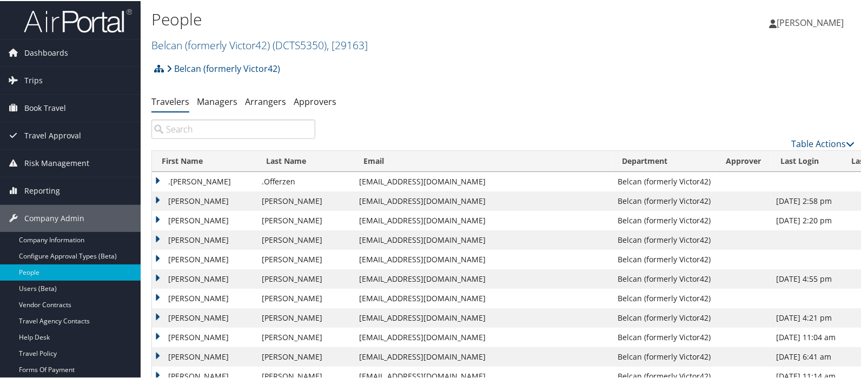
click at [192, 129] on input "search" at bounding box center [233, 127] width 164 height 19
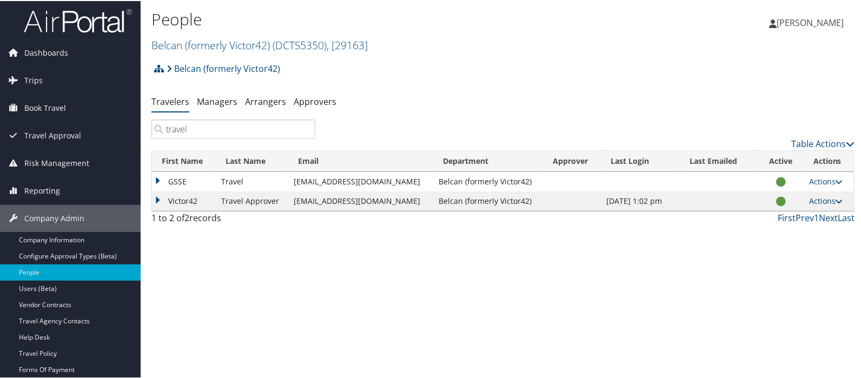
type input "travel"
click at [818, 201] on link "Actions" at bounding box center [826, 200] width 34 height 10
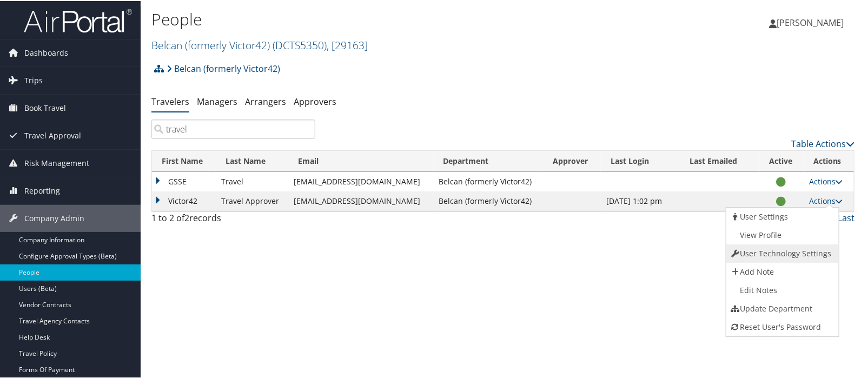
click at [778, 247] on link "User Technology Settings" at bounding box center [782, 252] width 110 height 18
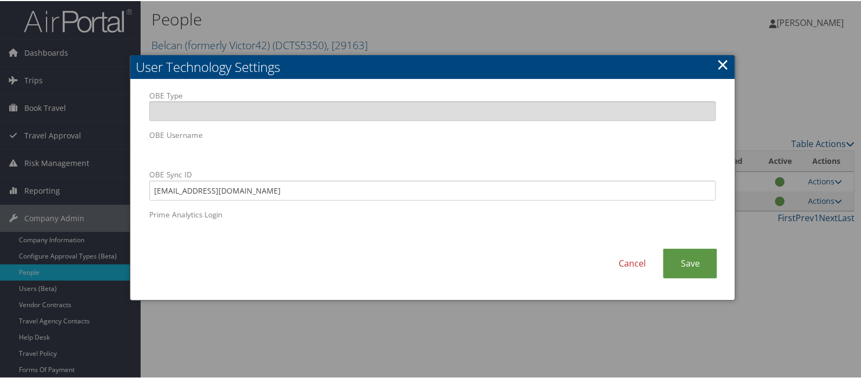
click at [230, 242] on div "OBE Type OBE Username OBE Sync ID V42Travel@Belcangov.com Prime Analytics Login" at bounding box center [432, 168] width 583 height 159
drag, startPoint x: 623, startPoint y: 267, endPoint x: 600, endPoint y: 262, distance: 23.1
click at [622, 267] on link "Cancel" at bounding box center [633, 263] width 62 height 30
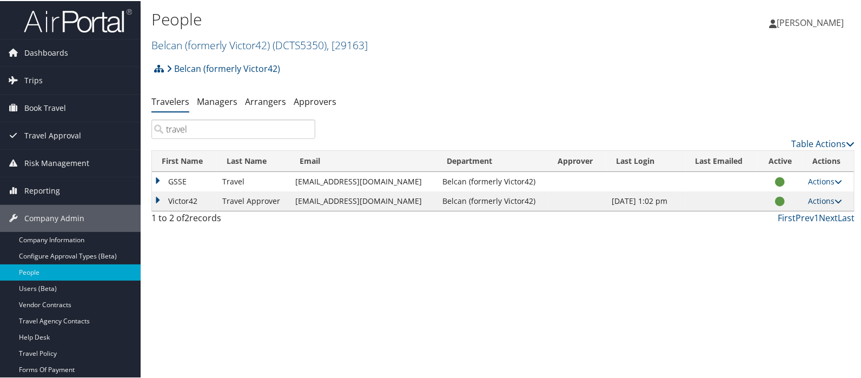
click at [835, 201] on icon at bounding box center [839, 200] width 8 height 8
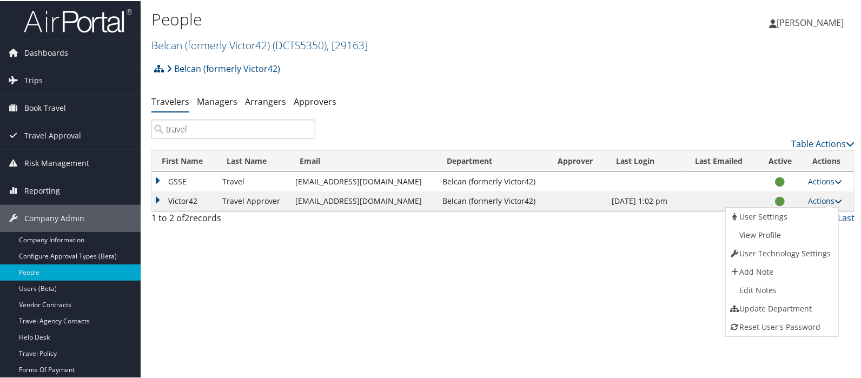
click at [809, 200] on link "Actions" at bounding box center [826, 200] width 34 height 10
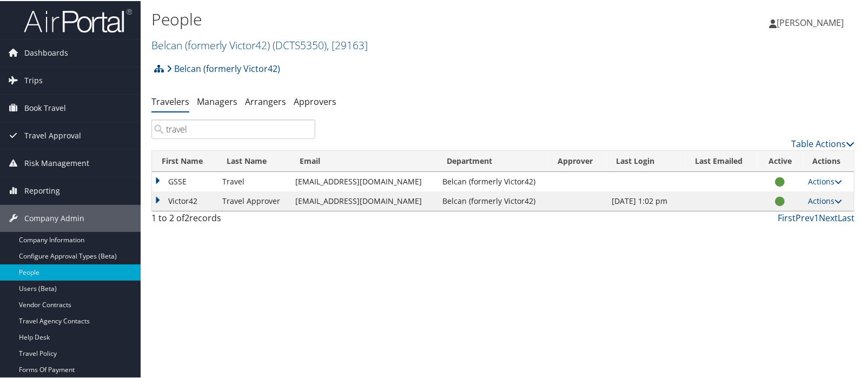
click at [809, 200] on link "Actions" at bounding box center [826, 200] width 34 height 10
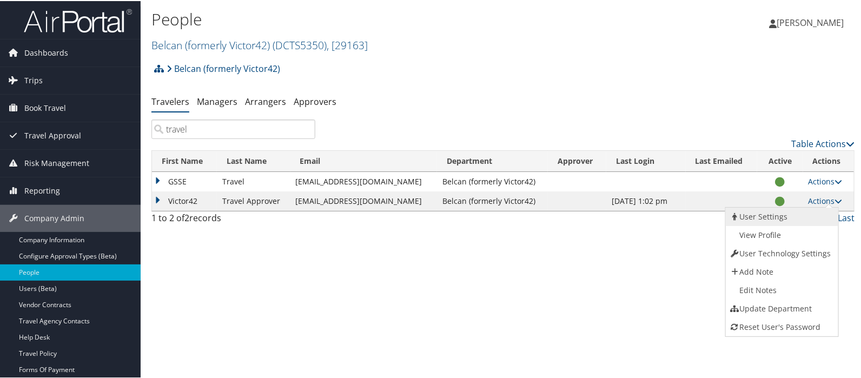
click at [759, 215] on link "User Settings" at bounding box center [781, 216] width 110 height 18
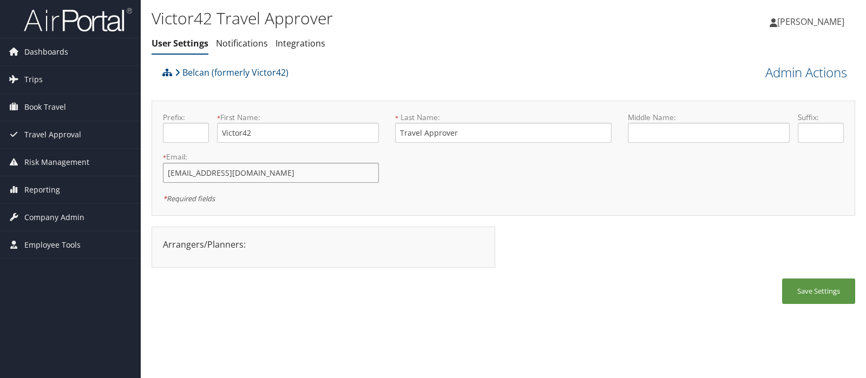
drag, startPoint x: 166, startPoint y: 176, endPoint x: 200, endPoint y: 172, distance: 34.4
click at [200, 172] on input "[EMAIL_ADDRESS][DOMAIN_NAME]" at bounding box center [271, 173] width 216 height 20
type input "[EMAIL_ADDRESS][DOMAIN_NAME]"
click at [803, 285] on button "Save Settings" at bounding box center [818, 291] width 73 height 25
click at [814, 294] on button "Save Settings" at bounding box center [818, 291] width 73 height 25
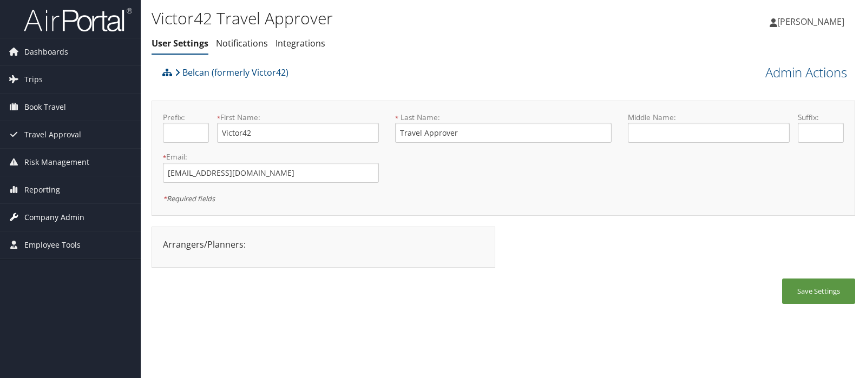
click at [63, 218] on span "Company Admin" at bounding box center [54, 217] width 60 height 27
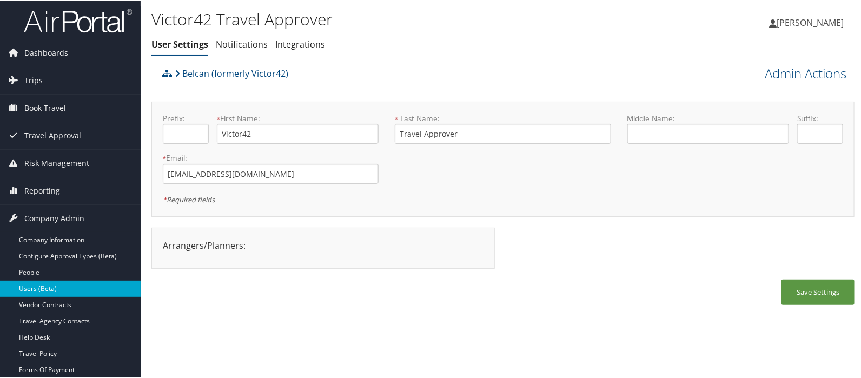
click at [39, 283] on link "Users (Beta)" at bounding box center [70, 288] width 141 height 16
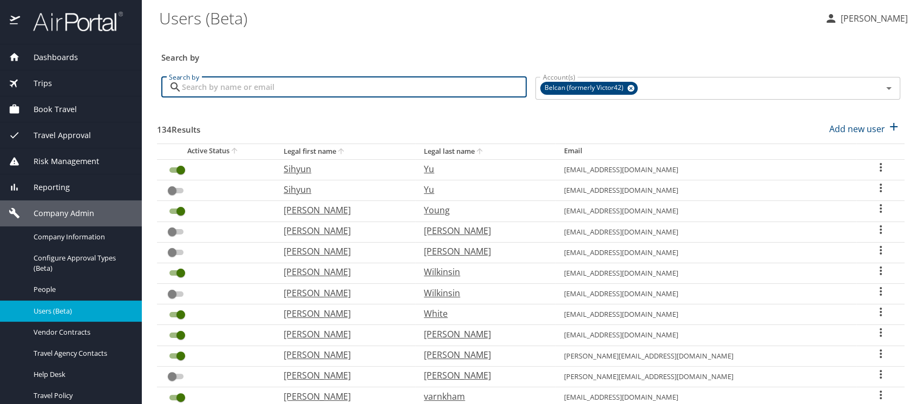
click at [204, 89] on input "Search by" at bounding box center [354, 87] width 345 height 21
type input "travel"
checkbox input "true"
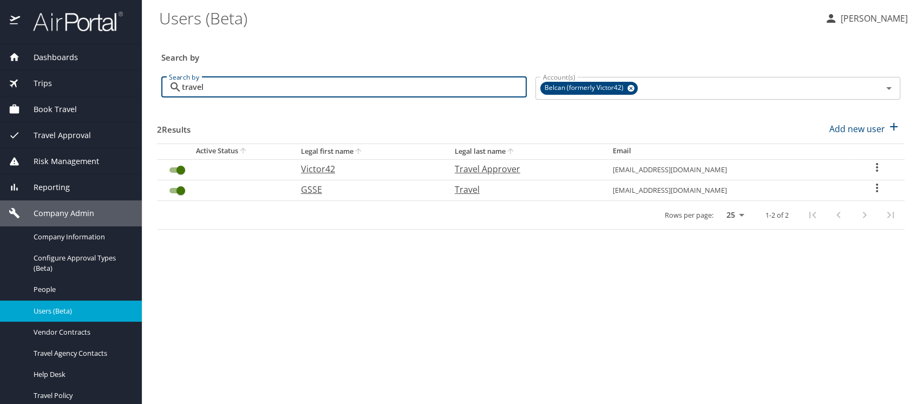
type input "travel"
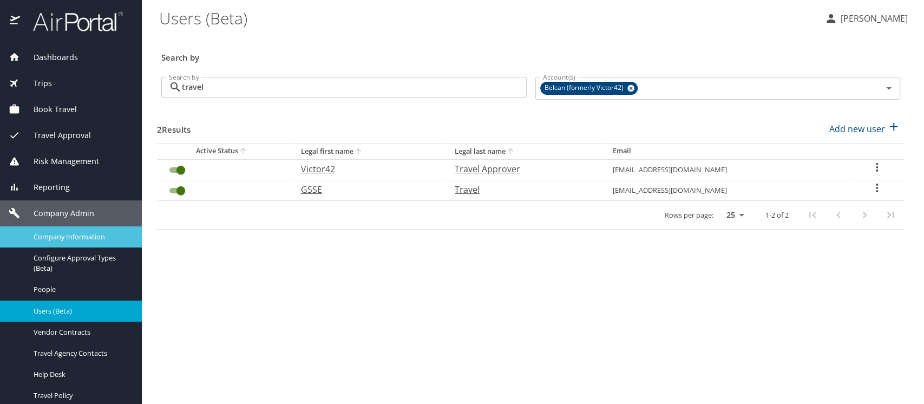
click at [62, 241] on span "Company Information" at bounding box center [81, 237] width 95 height 10
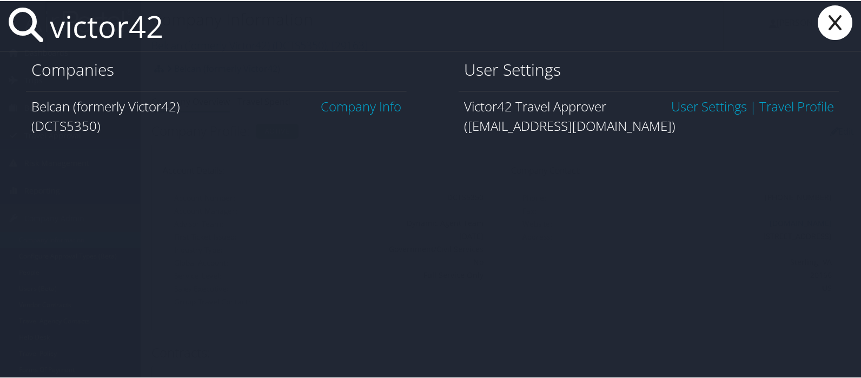
type input "victor42"
click at [705, 106] on link "User Settings" at bounding box center [709, 105] width 76 height 18
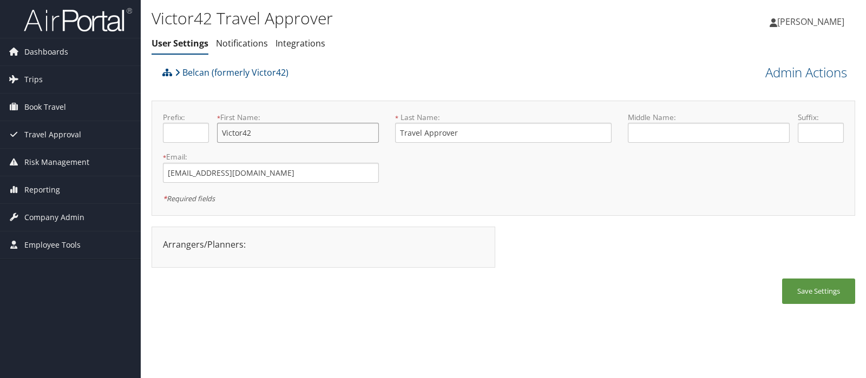
drag, startPoint x: 256, startPoint y: 134, endPoint x: 210, endPoint y: 129, distance: 45.7
click at [210, 129] on div "Prefix: * First Name: Victor42 This field is required" at bounding box center [271, 131] width 232 height 39
type input "NON GSSE"
click at [813, 289] on button "Save Settings" at bounding box center [818, 291] width 73 height 25
